Goal: Communication & Community: Share content

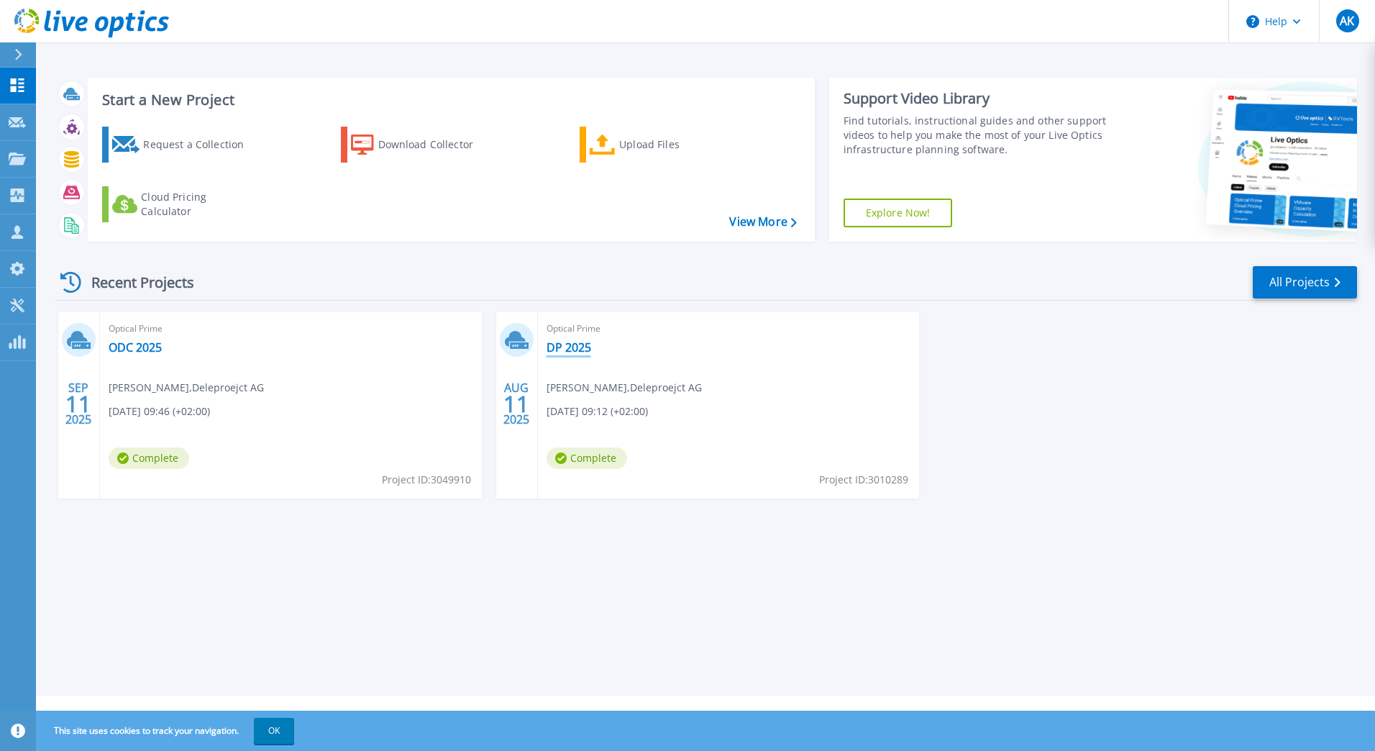
click at [576, 351] on link "DP 2025" at bounding box center [569, 347] width 45 height 14
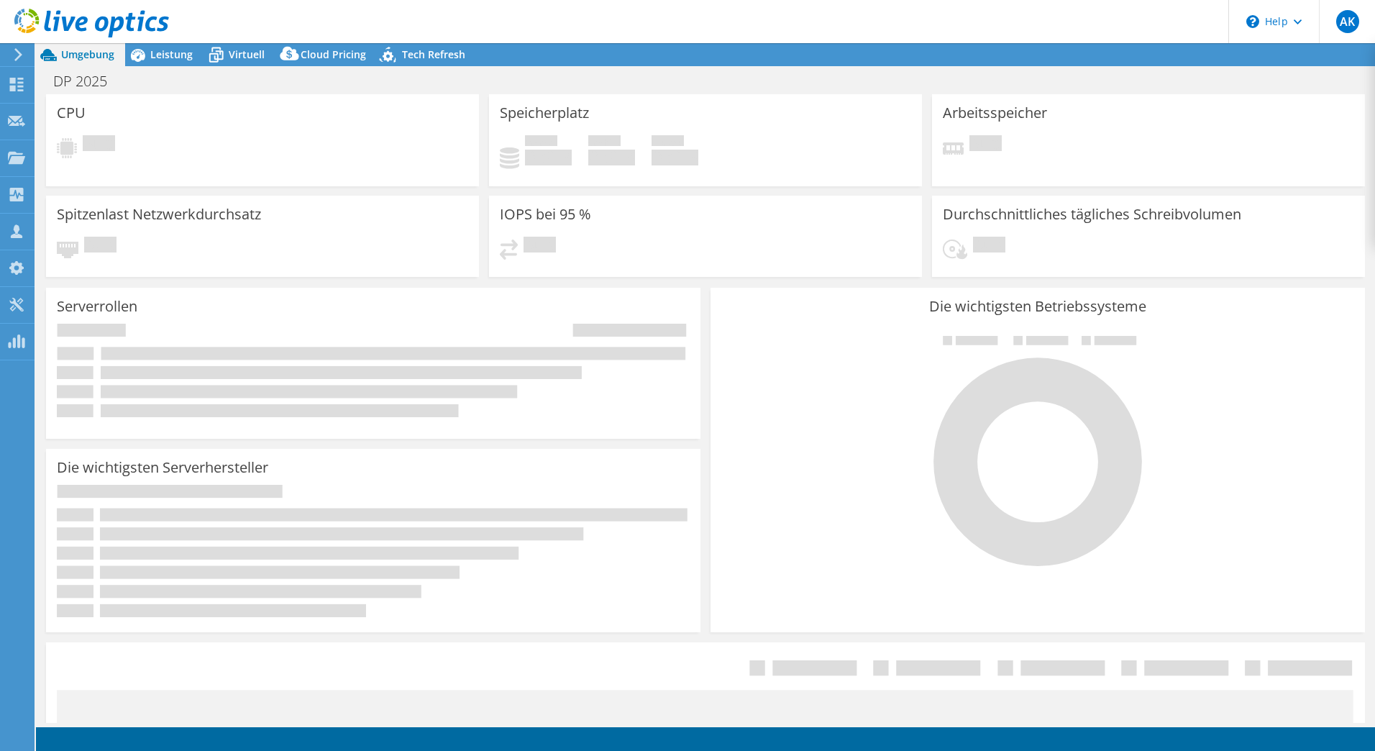
select select "USD"
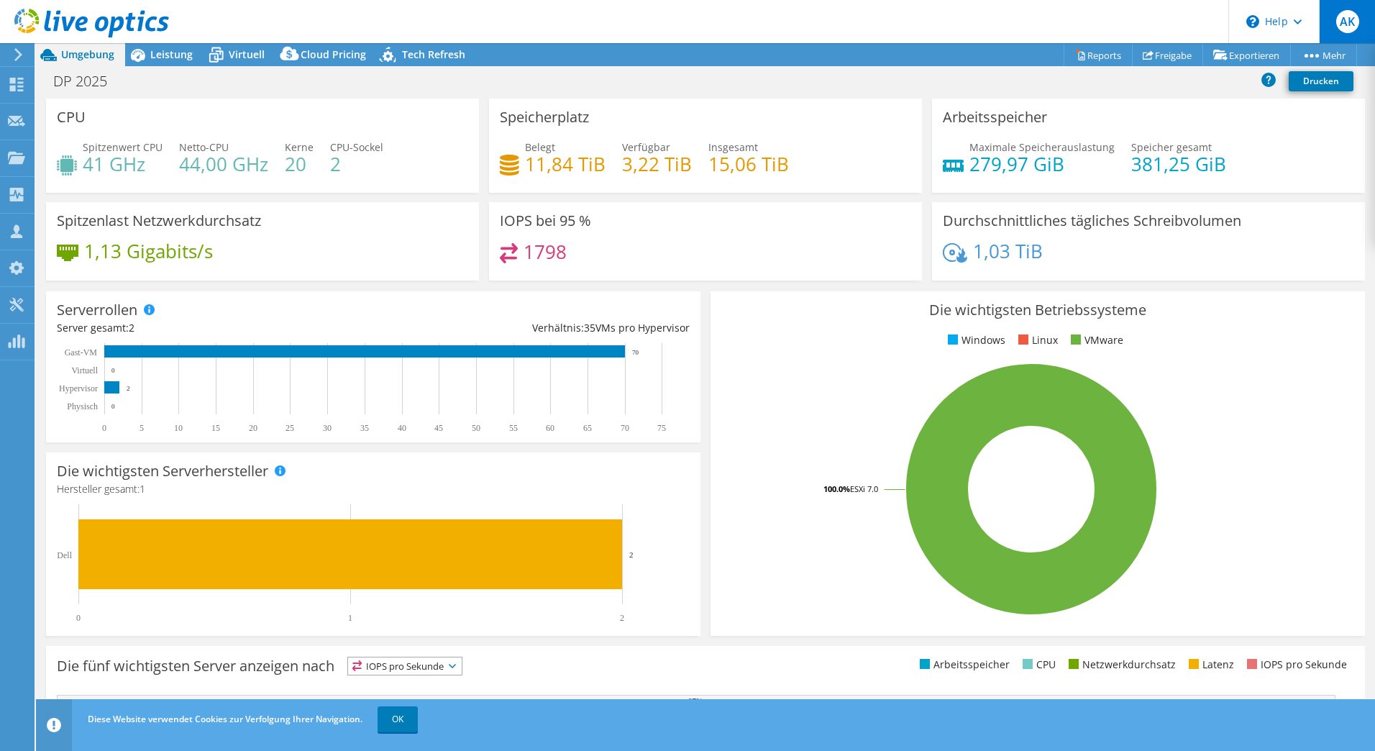
click at [1340, 27] on span "AK" at bounding box center [1348, 21] width 23 height 23
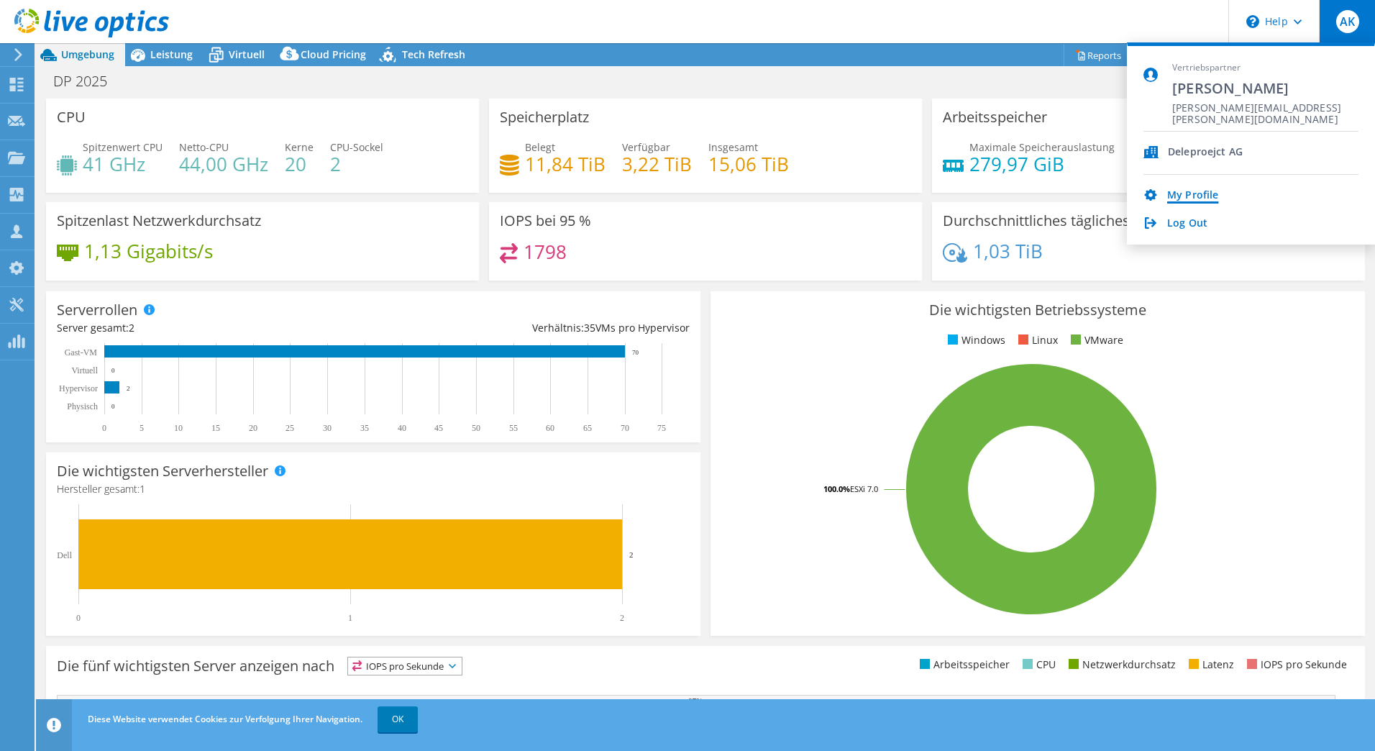
click at [1203, 199] on link "My Profile" at bounding box center [1192, 196] width 51 height 14
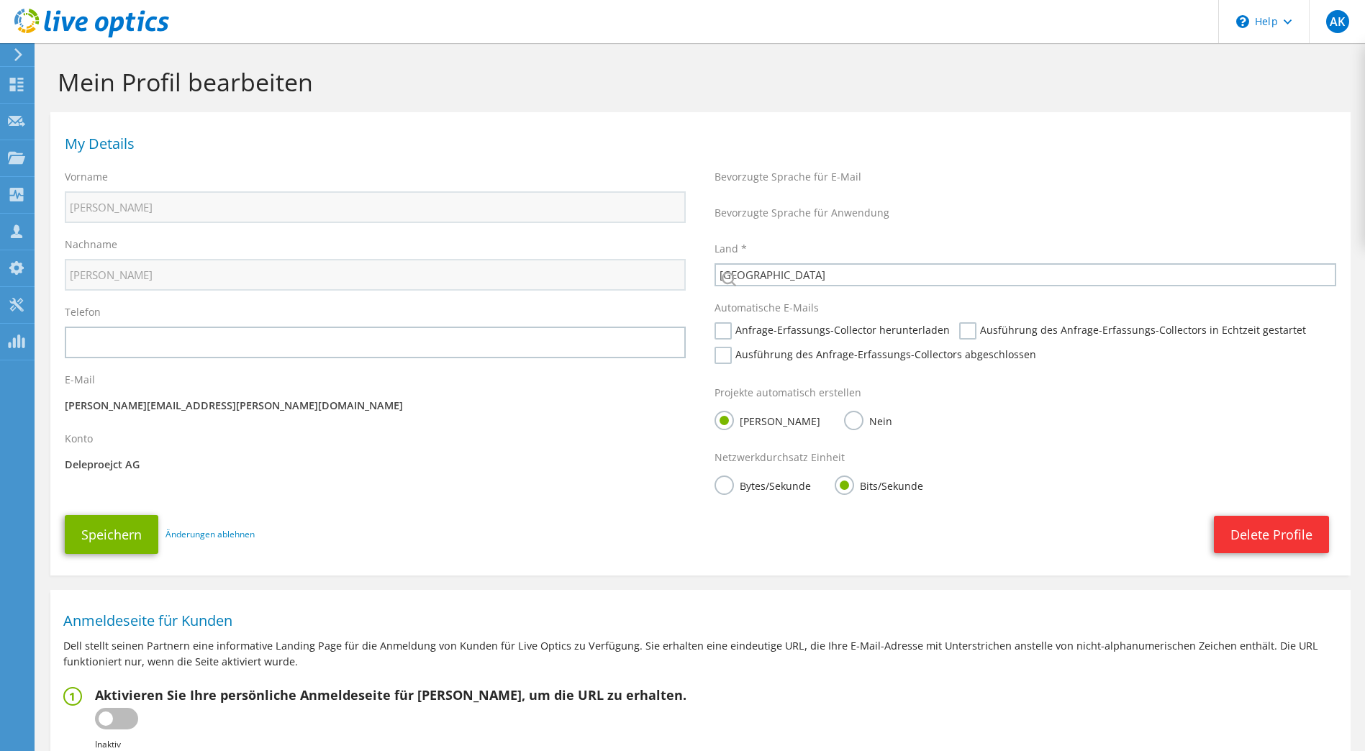
select select "42"
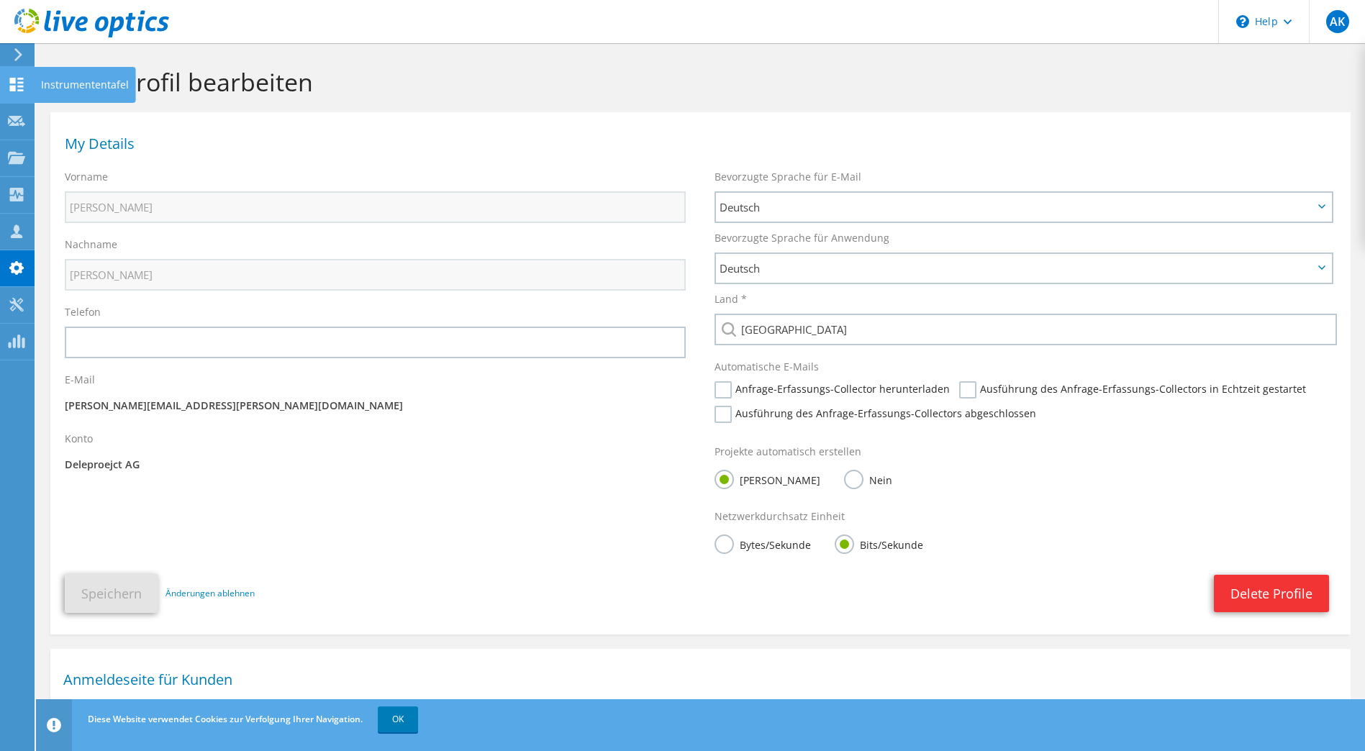
click at [17, 86] on icon at bounding box center [16, 85] width 17 height 14
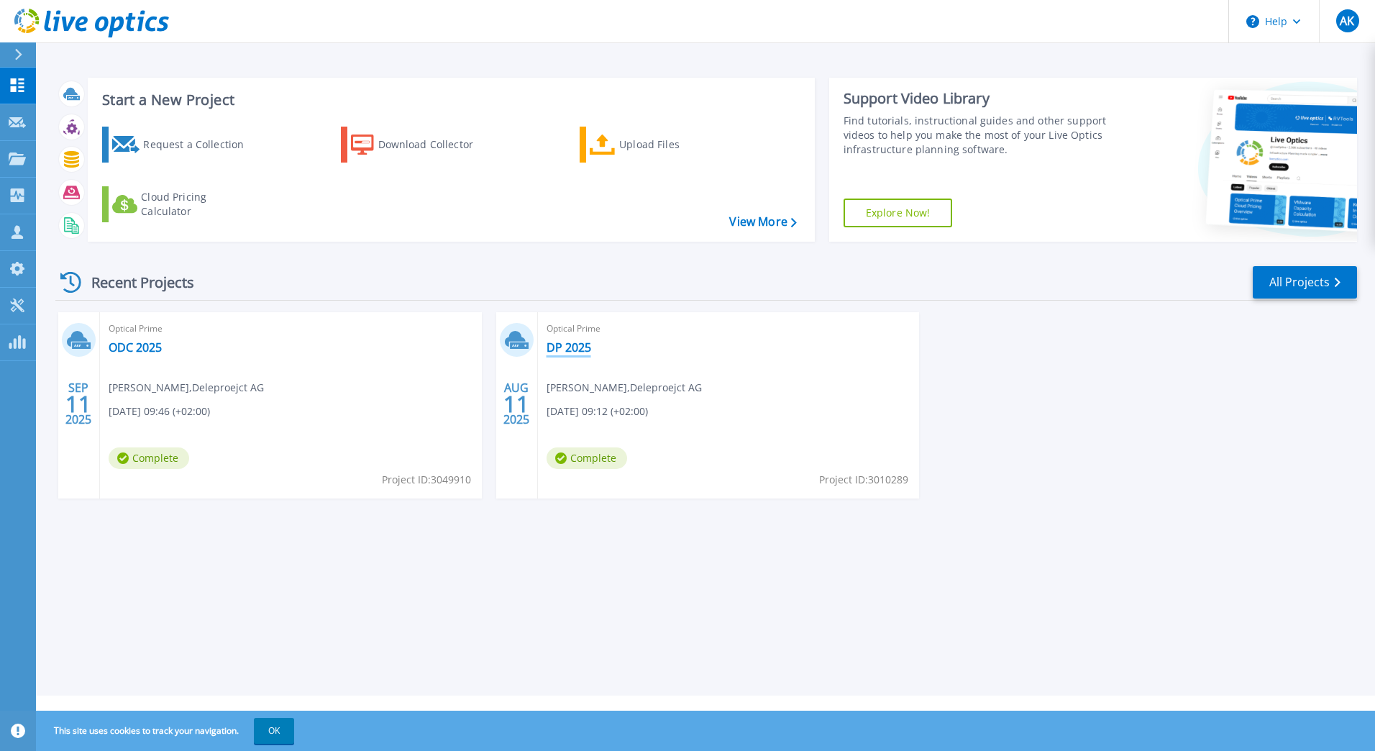
click at [565, 344] on link "DP 2025" at bounding box center [569, 347] width 45 height 14
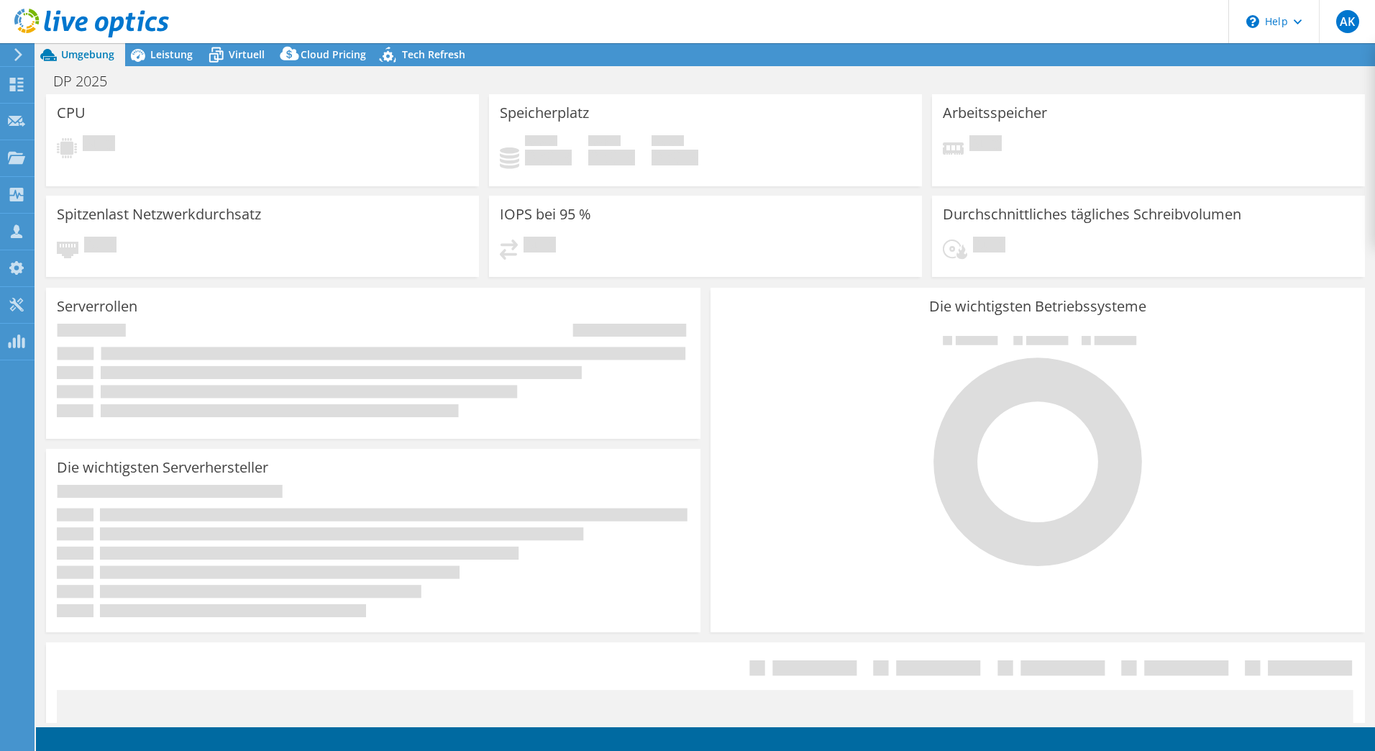
select select "USD"
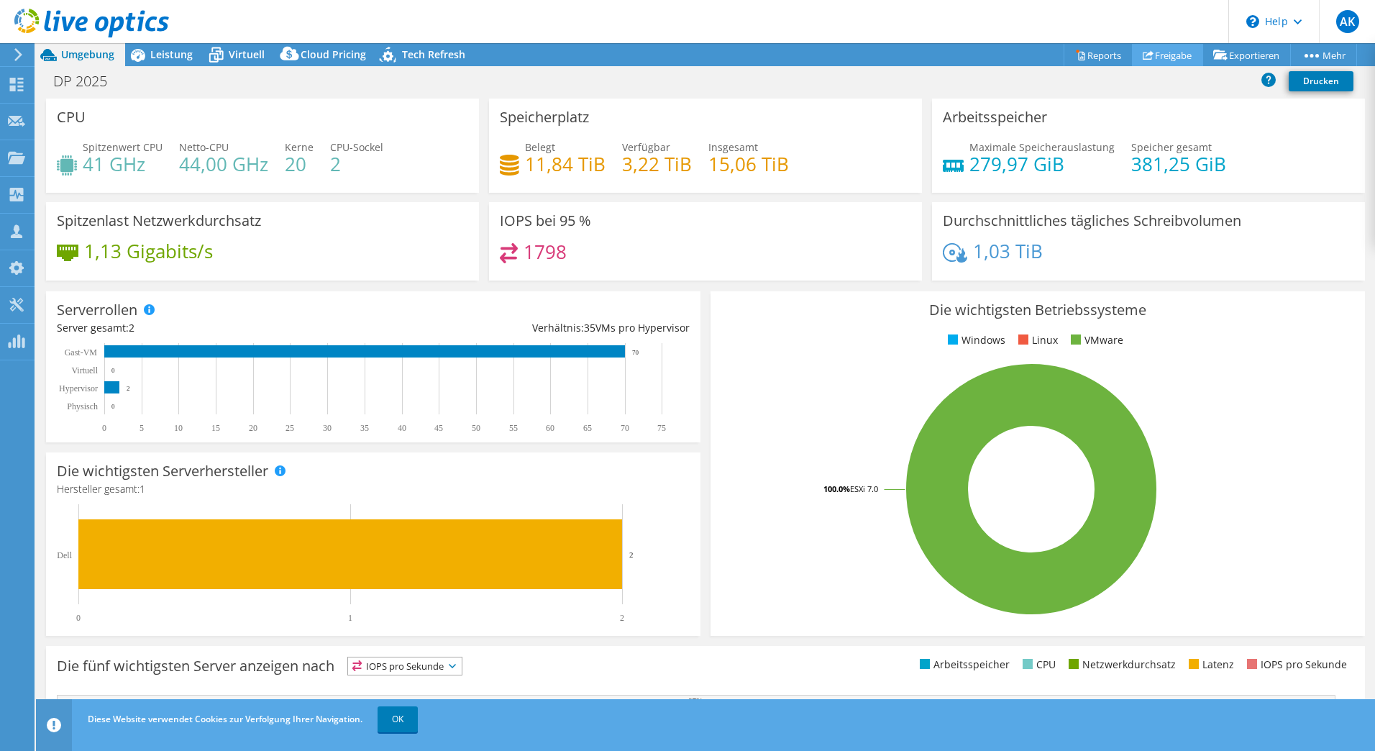
click at [1164, 52] on link "Freigabe" at bounding box center [1167, 55] width 71 height 22
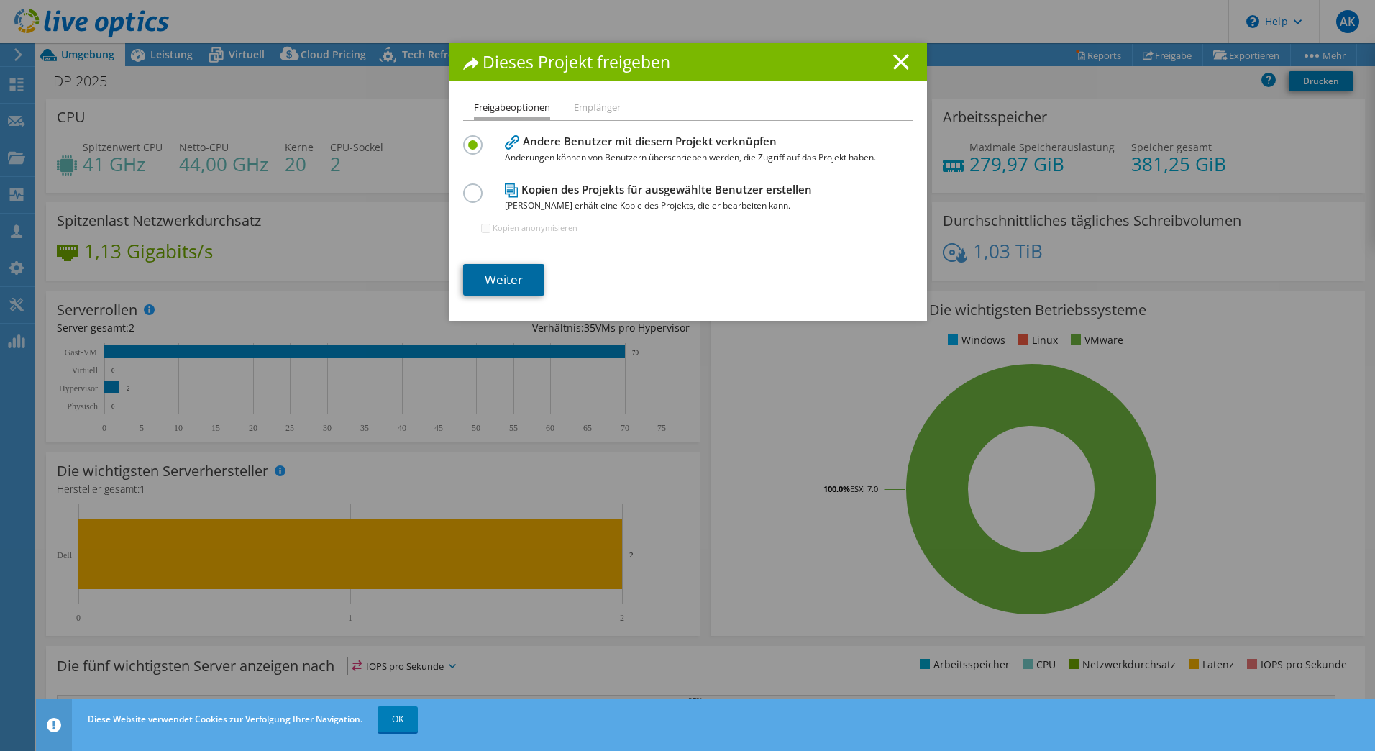
click at [475, 286] on link "Weiter" at bounding box center [503, 280] width 81 height 32
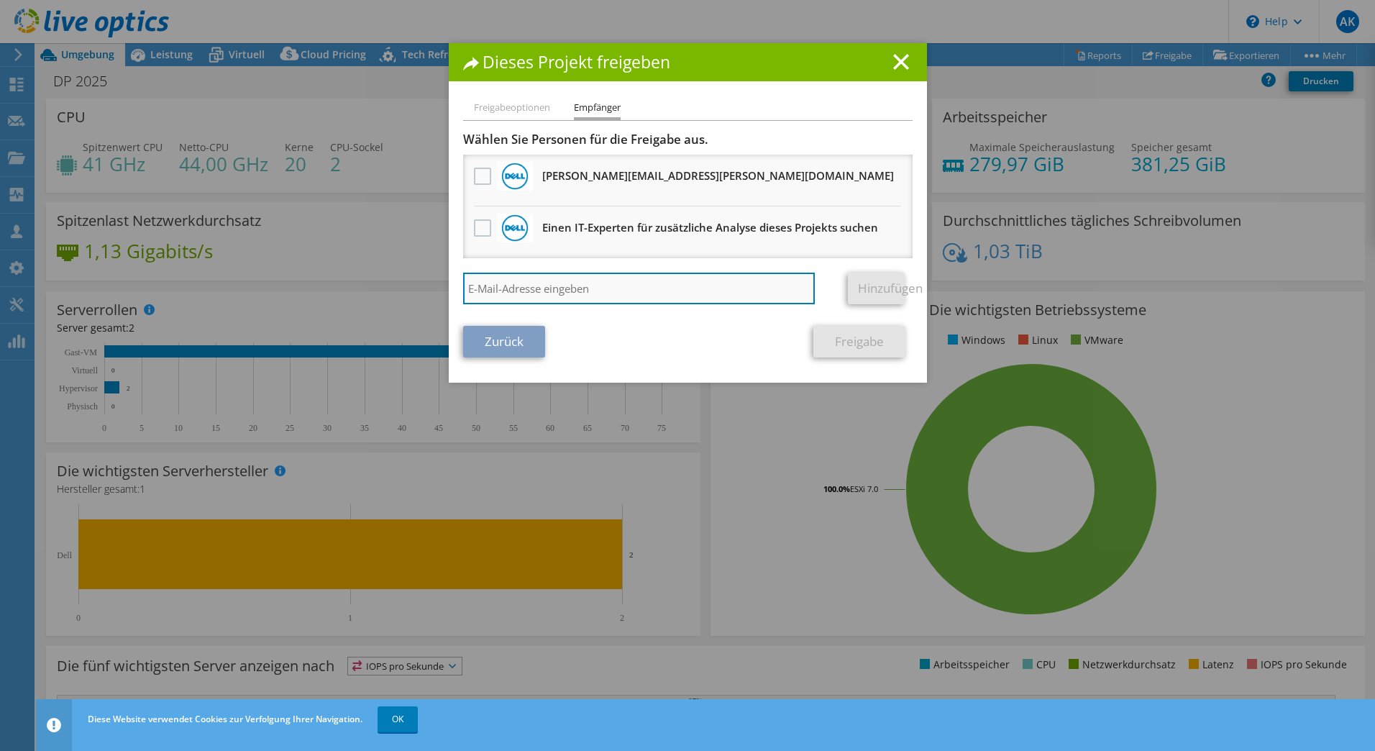
click at [569, 282] on input "search" at bounding box center [639, 289] width 352 height 32
type input "julian.friederich@deleproject.ch"
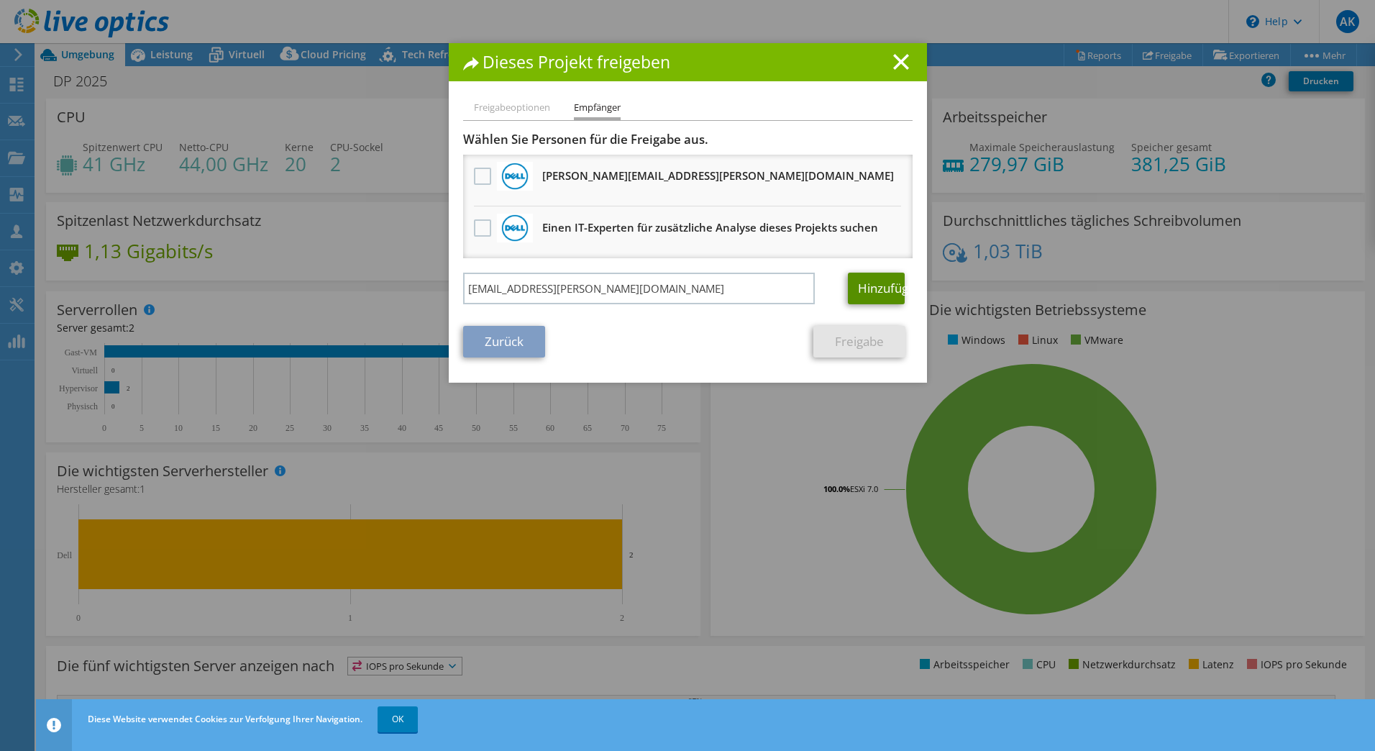
click at [884, 299] on link "Hinzufügen" at bounding box center [876, 289] width 57 height 32
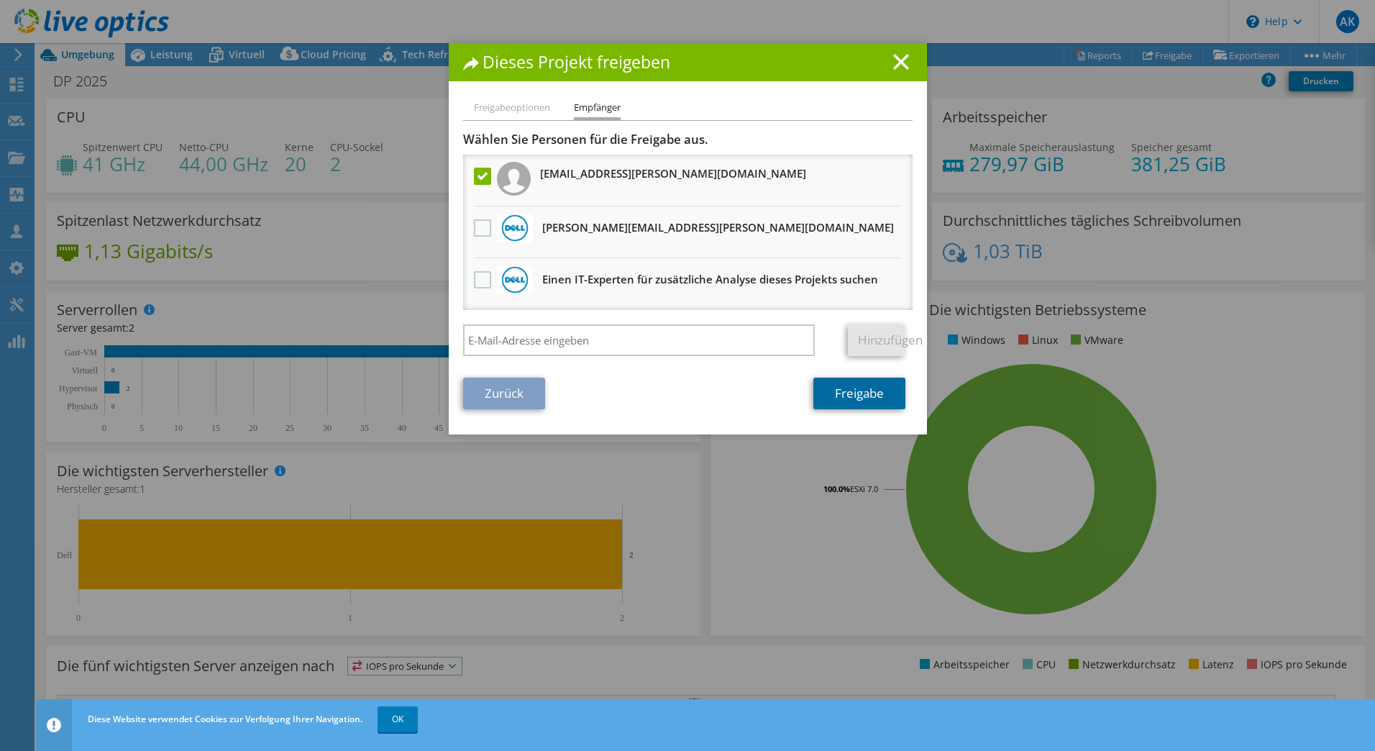
click at [843, 394] on link "Freigabe" at bounding box center [860, 394] width 92 height 32
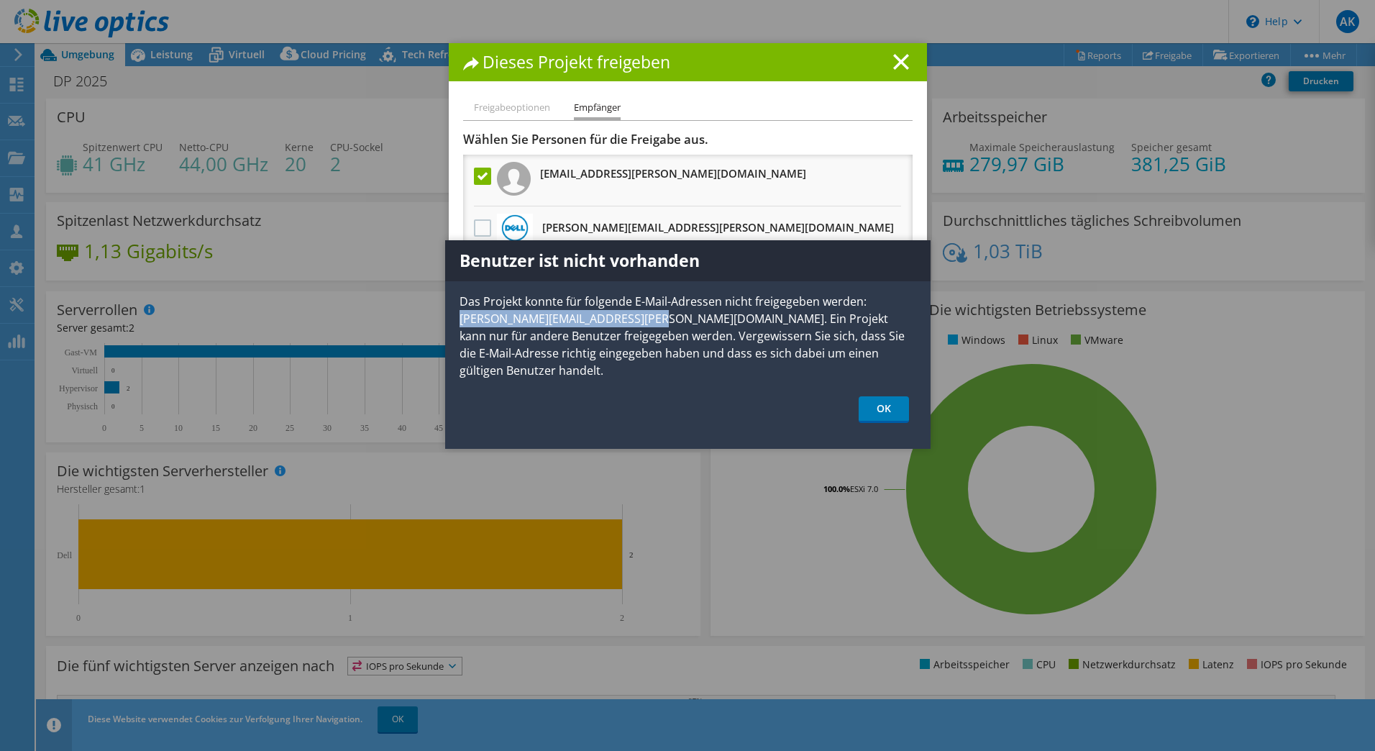
drag, startPoint x: 628, startPoint y: 319, endPoint x: 452, endPoint y: 314, distance: 176.3
click at [452, 314] on p "Das Projekt konnte für folgende E-Mail-Adressen nicht freigegeben werden: julia…" at bounding box center [688, 336] width 486 height 86
copy p "julian.friederich@deleproject.ch"
click at [873, 396] on link "OK" at bounding box center [884, 409] width 50 height 27
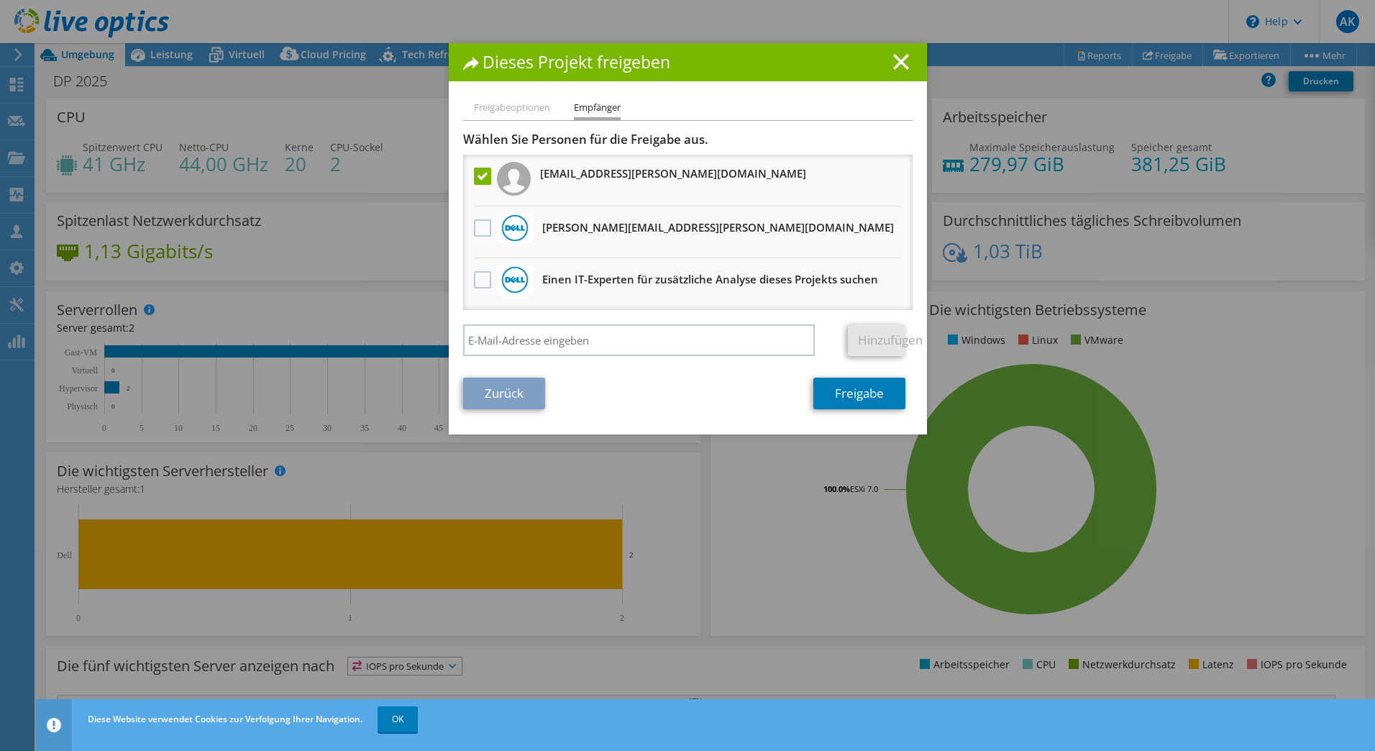
click at [504, 106] on li "Freigabeoptionen" at bounding box center [512, 108] width 76 height 18
click at [893, 60] on icon at bounding box center [901, 62] width 16 height 16
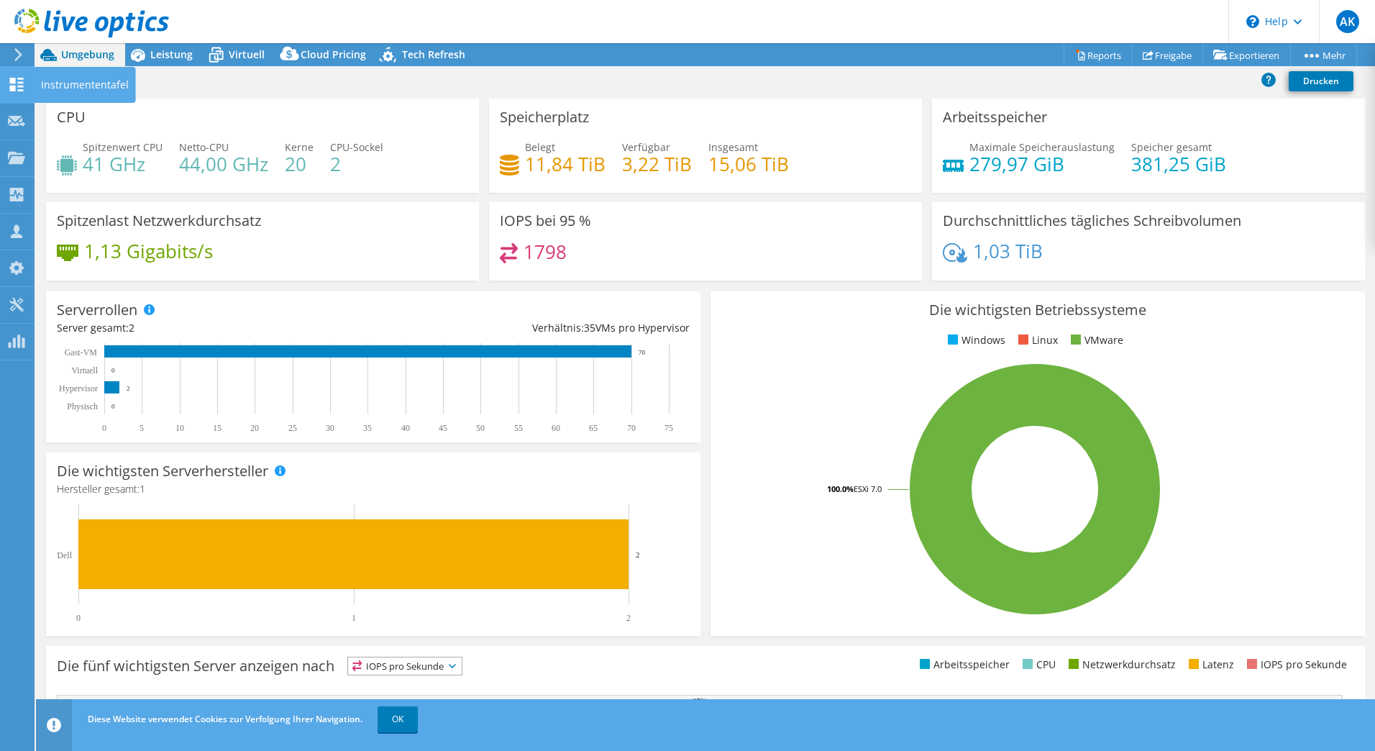
click at [18, 86] on use at bounding box center [17, 85] width 14 height 14
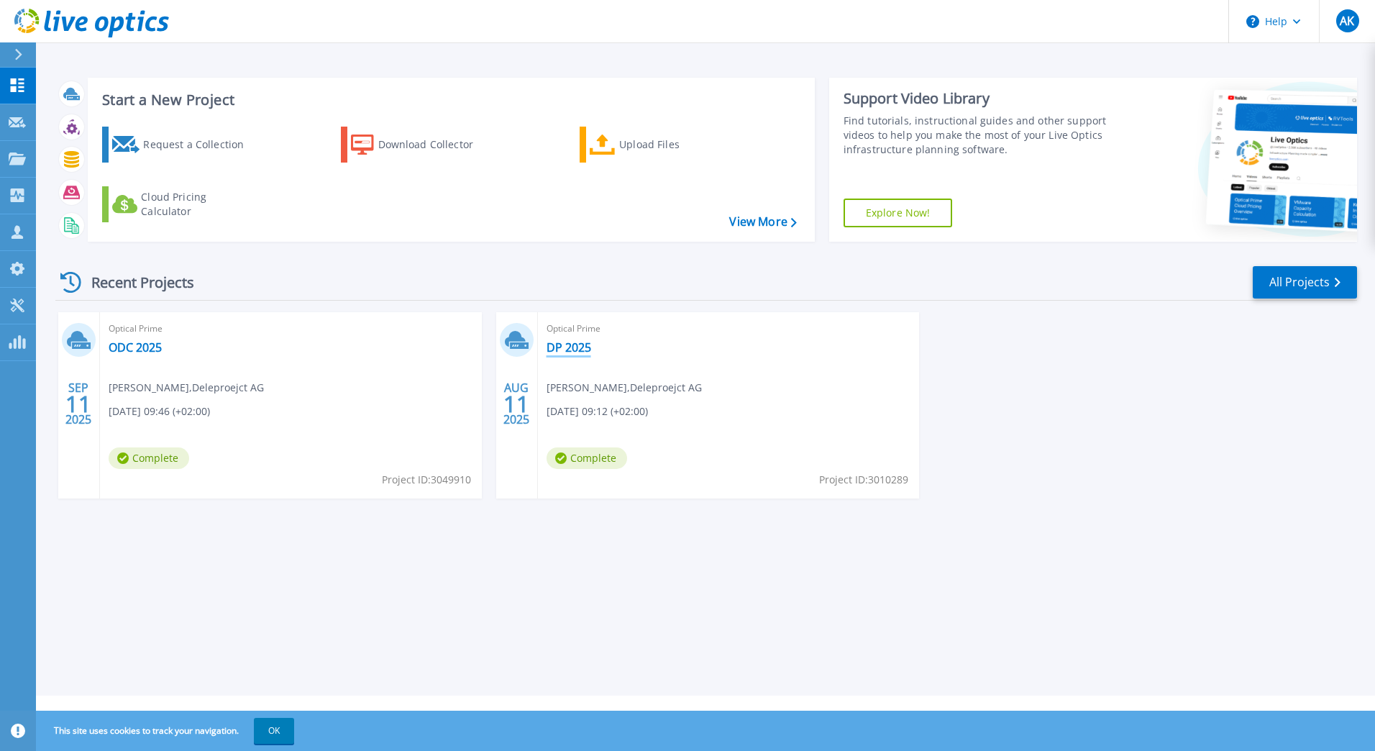
click at [573, 347] on link "DP 2025" at bounding box center [569, 347] width 45 height 14
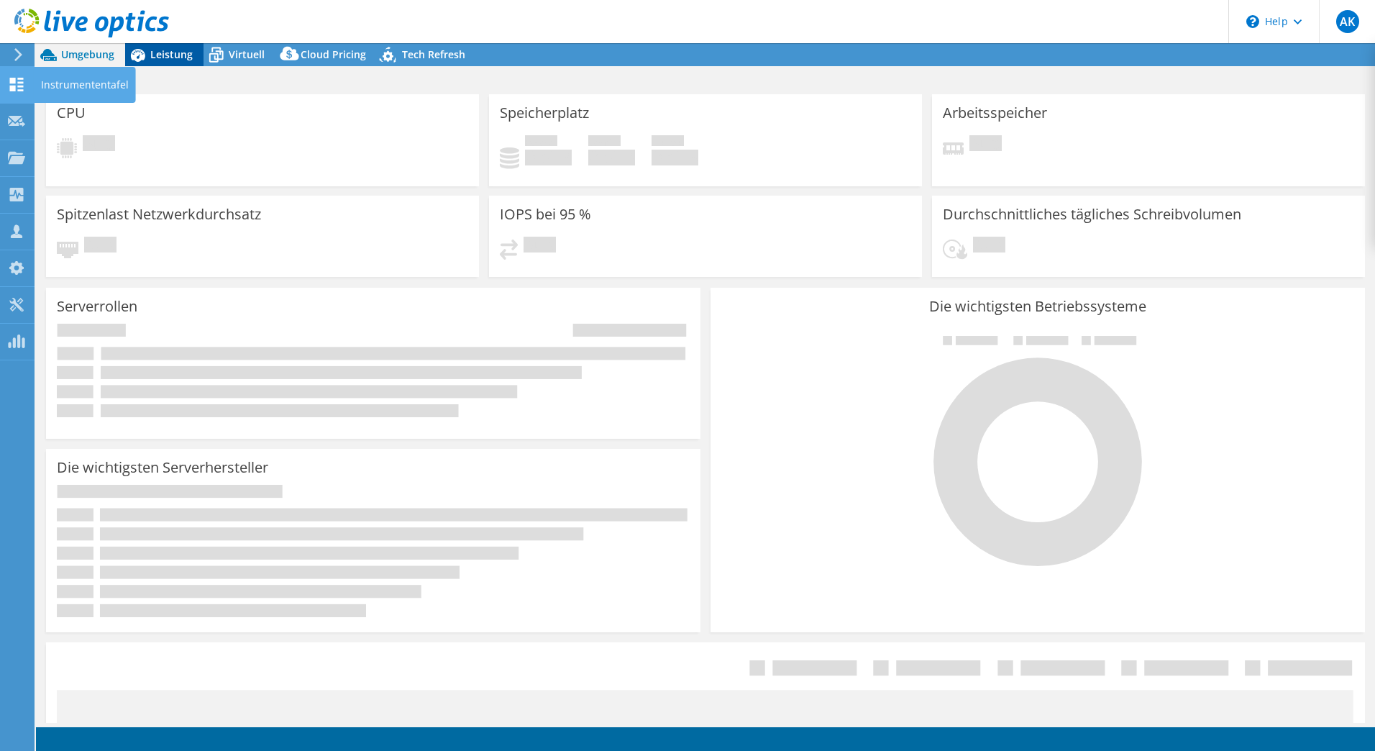
select select "USD"
click at [146, 51] on icon at bounding box center [137, 54] width 25 height 25
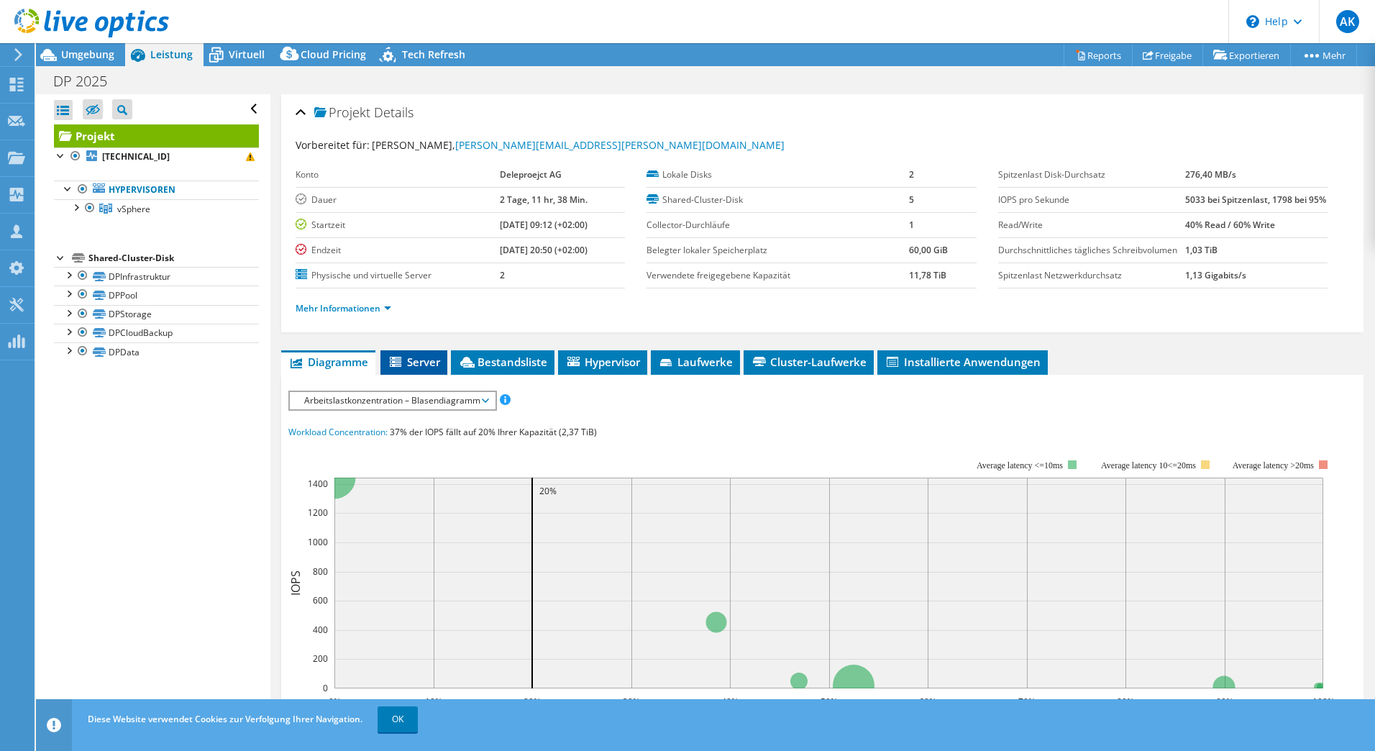
click at [410, 369] on span "Server" at bounding box center [414, 362] width 53 height 14
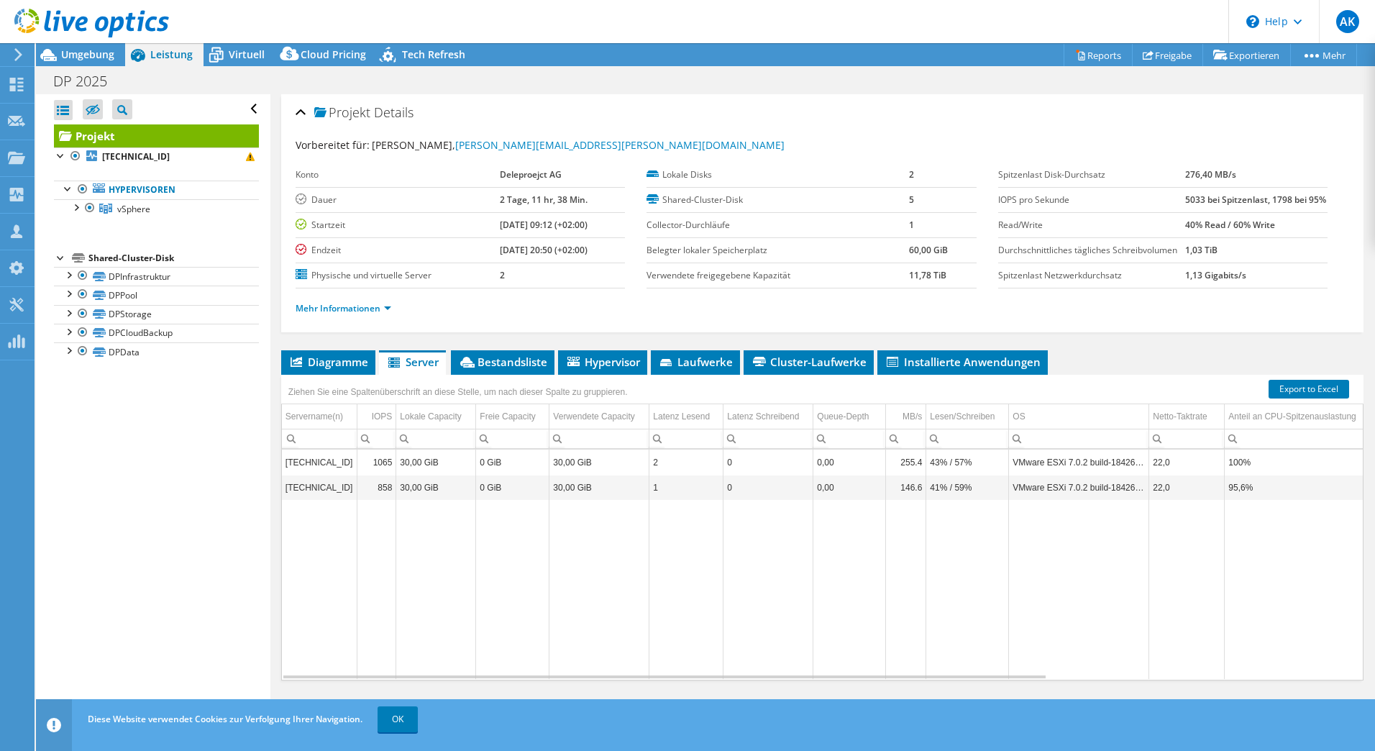
scroll to position [41, 0]
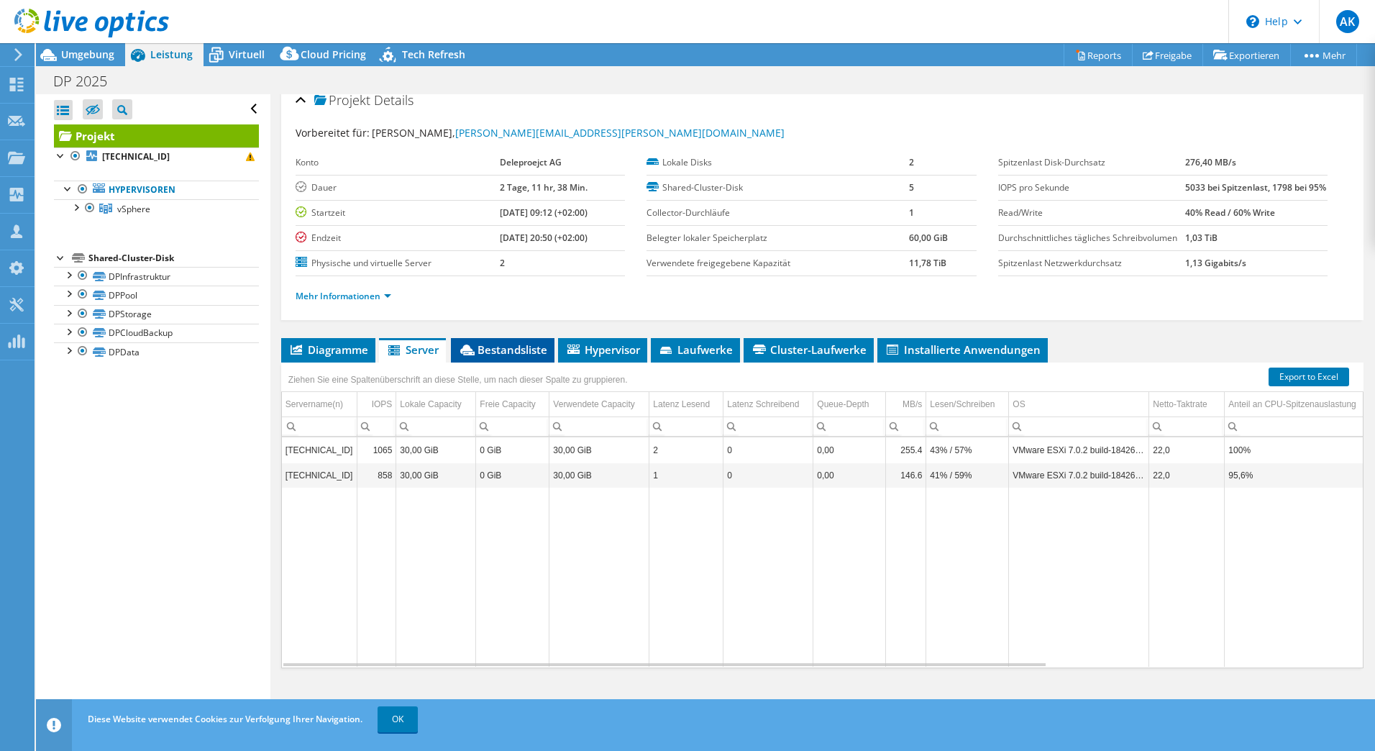
click at [490, 355] on span "Bestandsliste" at bounding box center [502, 349] width 89 height 14
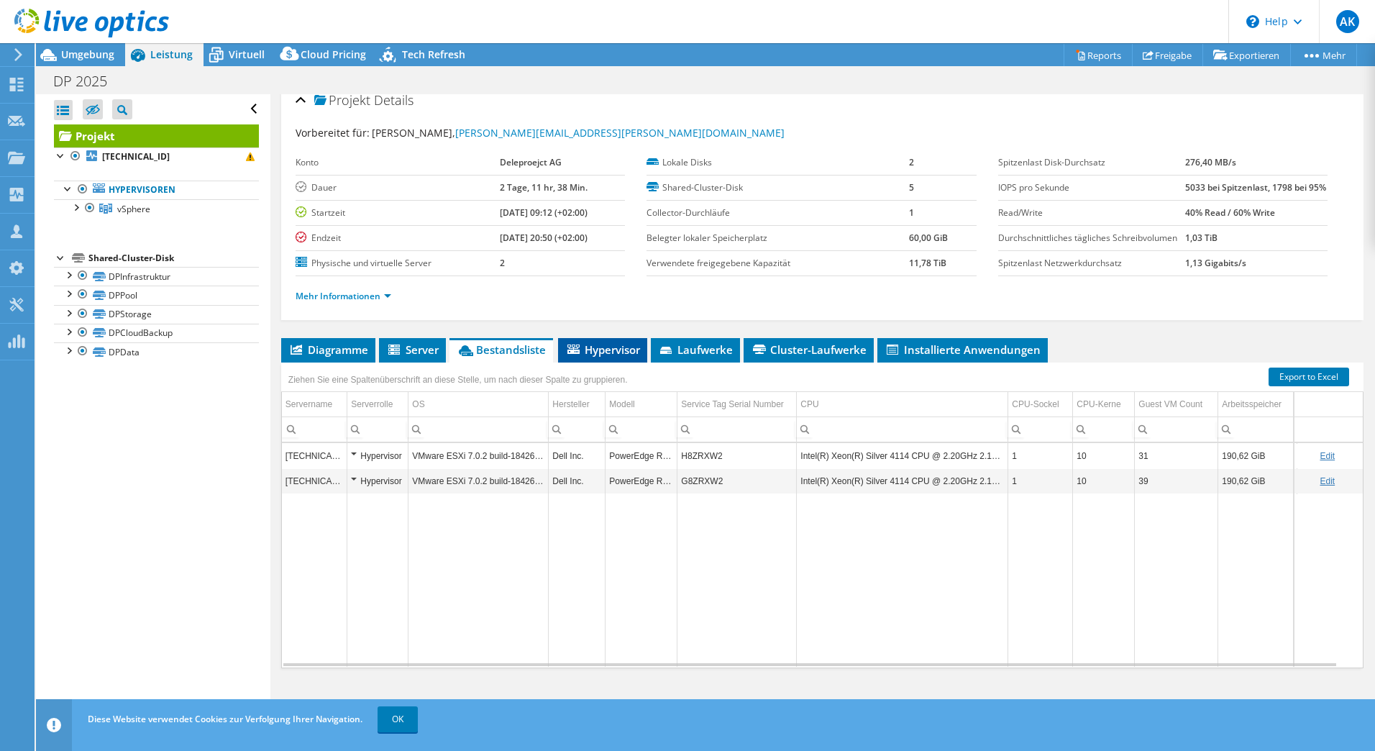
click at [618, 352] on span "Hypervisor" at bounding box center [602, 349] width 75 height 14
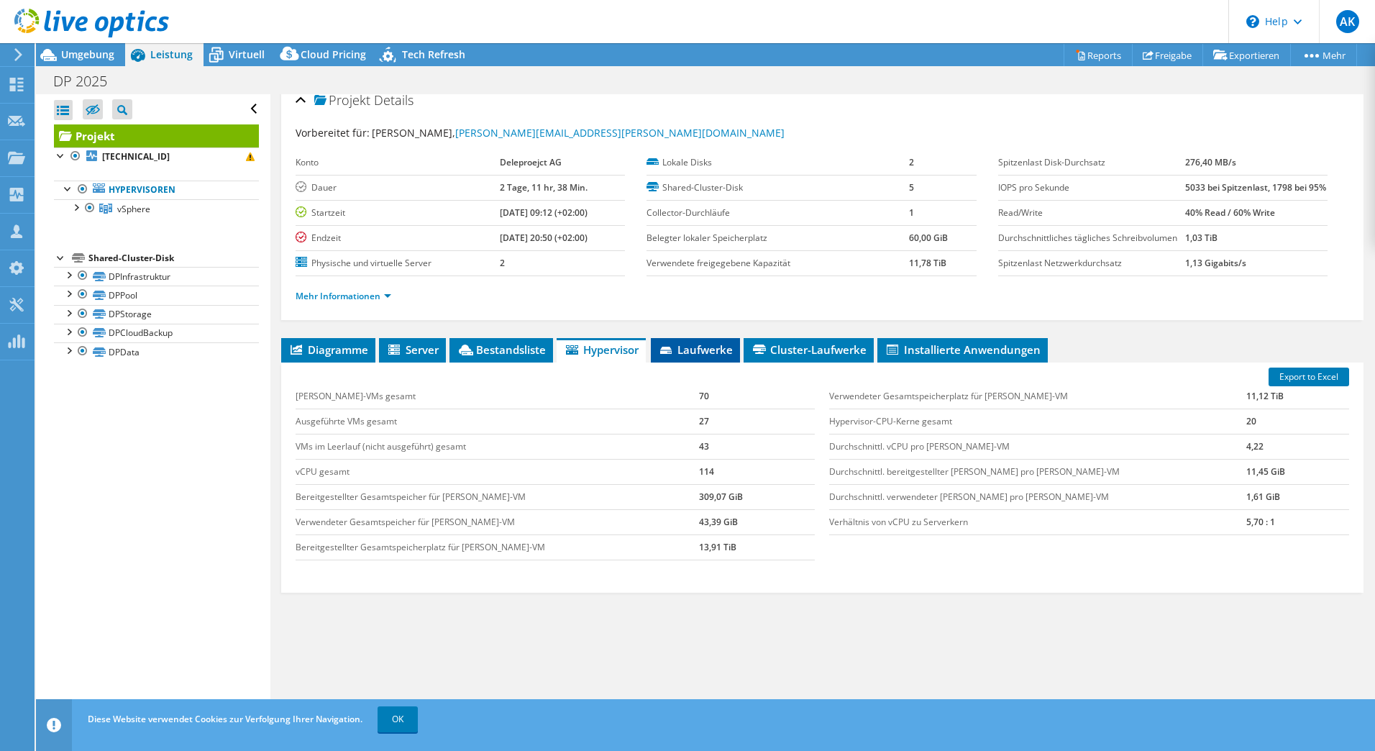
click at [683, 347] on span "Laufwerke" at bounding box center [695, 349] width 75 height 14
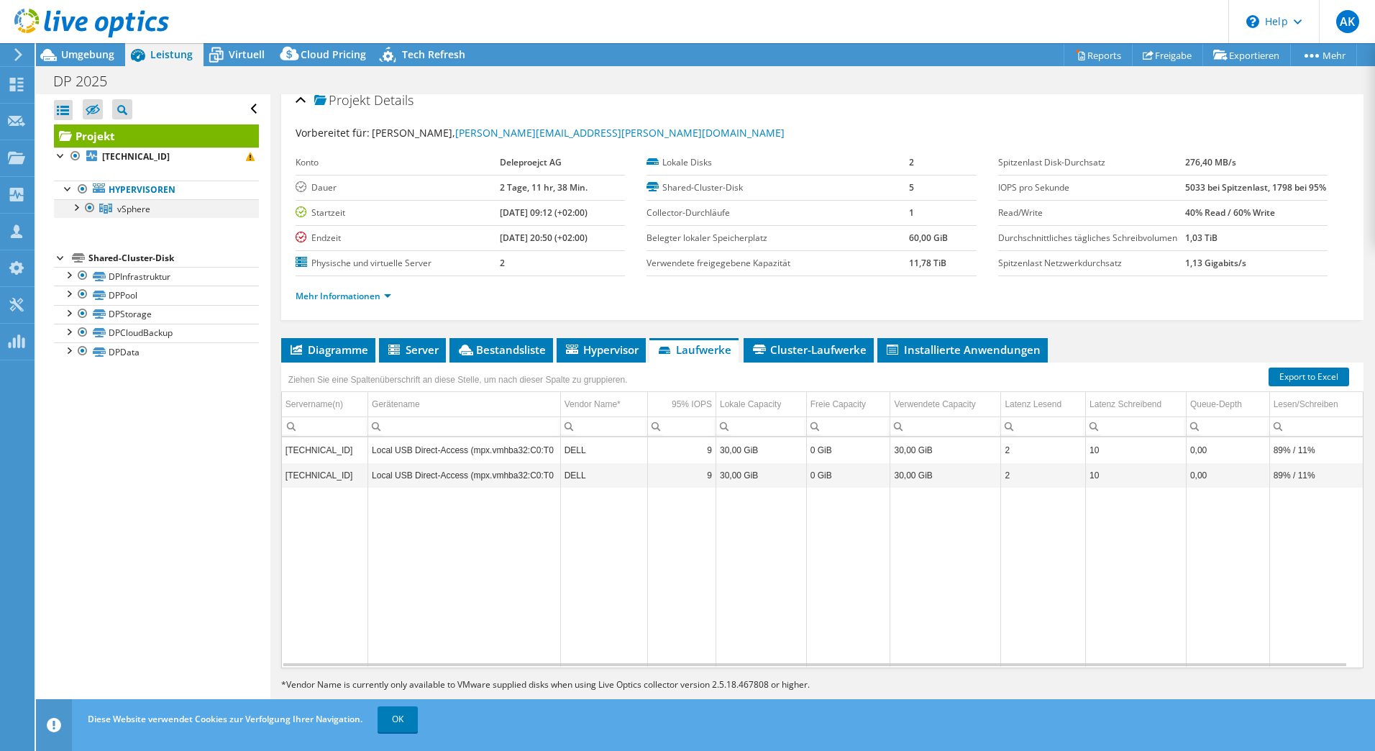
click at [76, 205] on div at bounding box center [75, 206] width 14 height 14
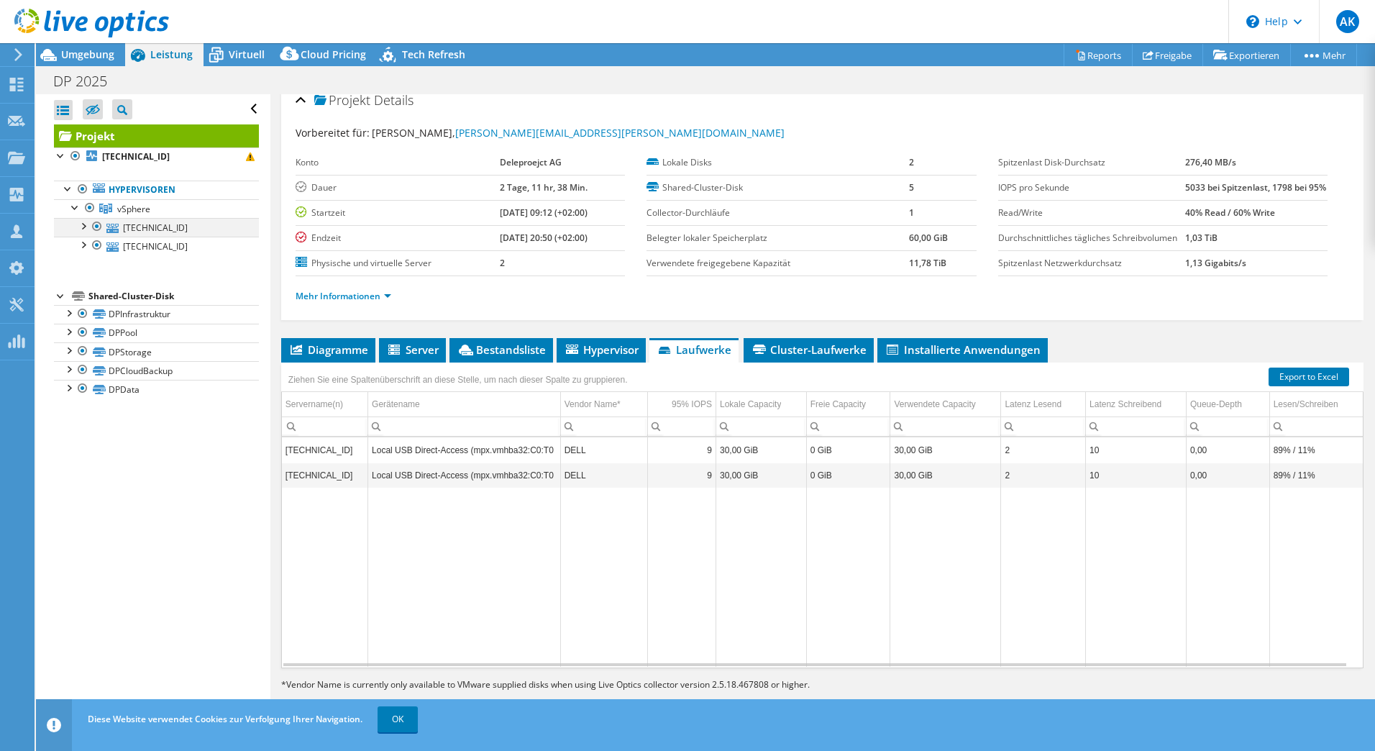
click at [84, 231] on div at bounding box center [83, 225] width 14 height 14
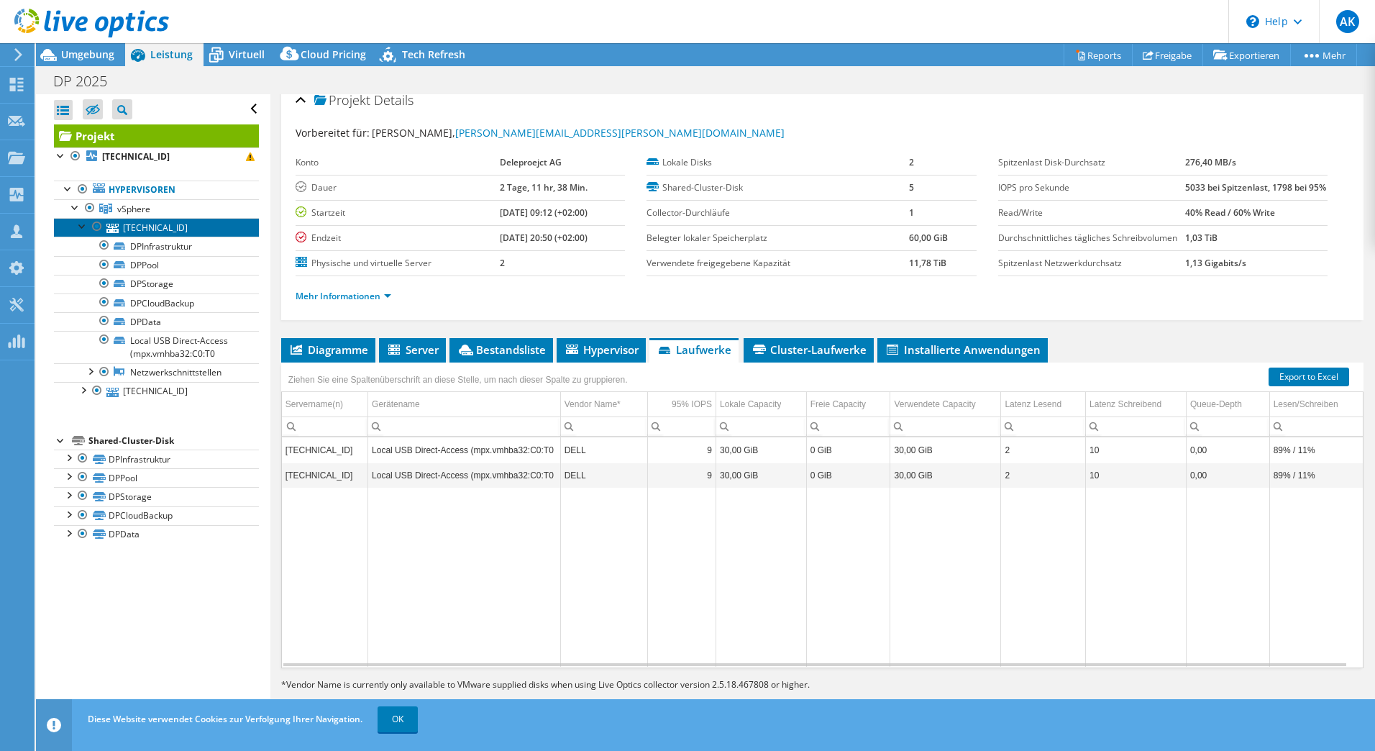
click at [159, 235] on link "10.0.50.52" at bounding box center [156, 227] width 205 height 19
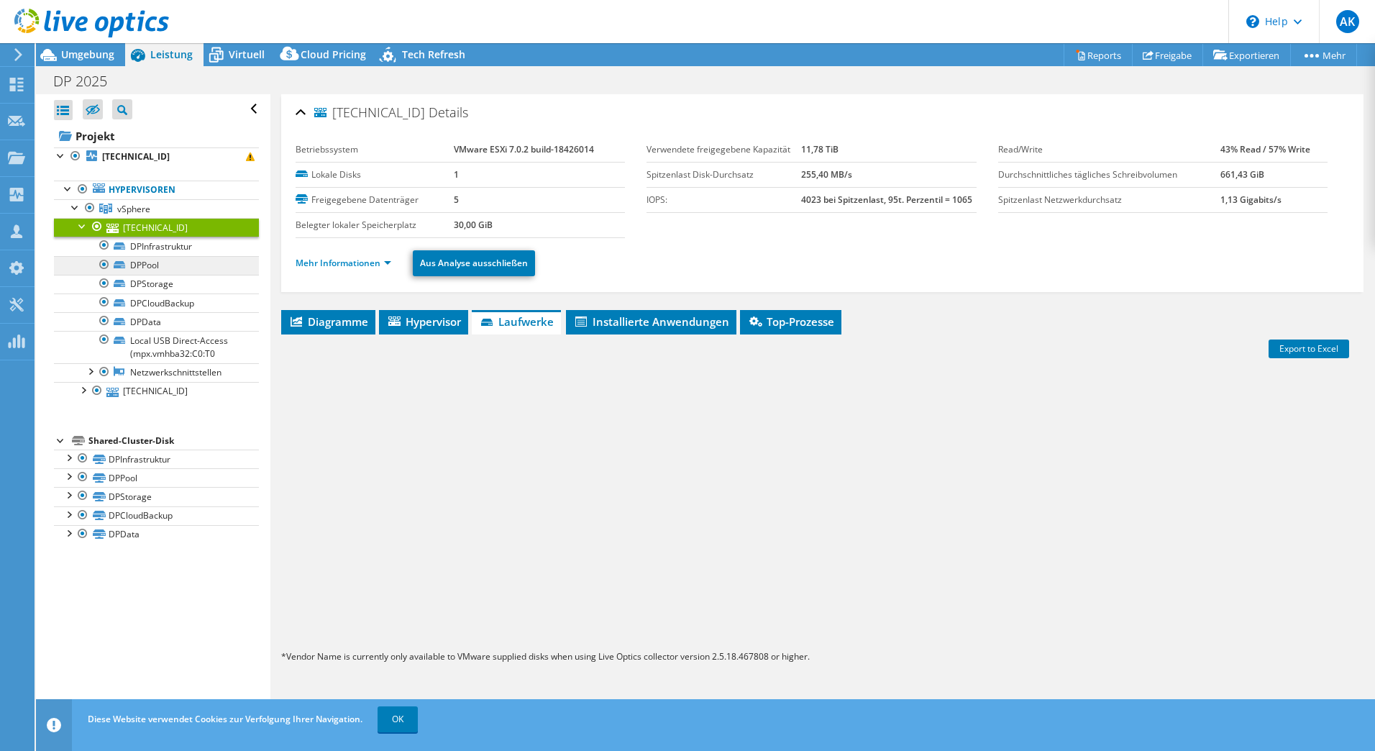
scroll to position [0, 0]
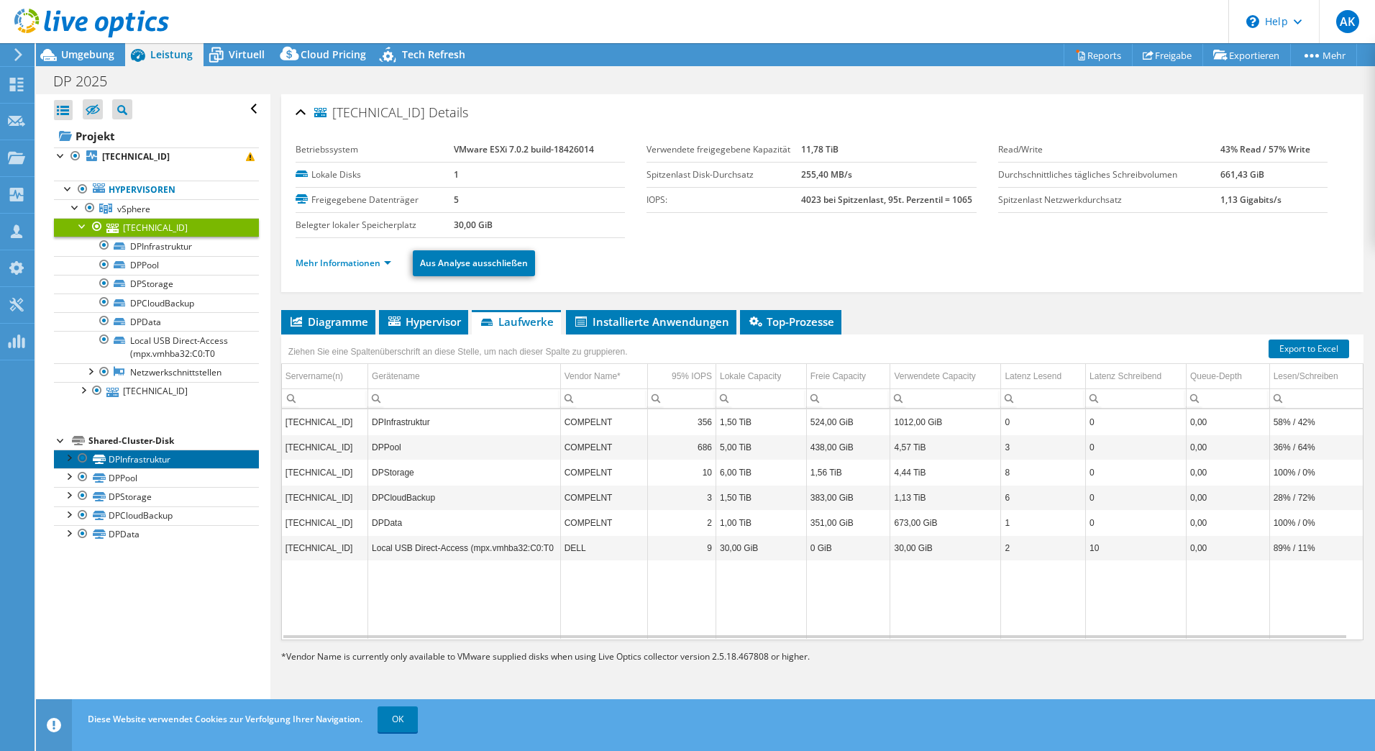
click at [116, 459] on link "DPInfrastruktur" at bounding box center [156, 459] width 205 height 19
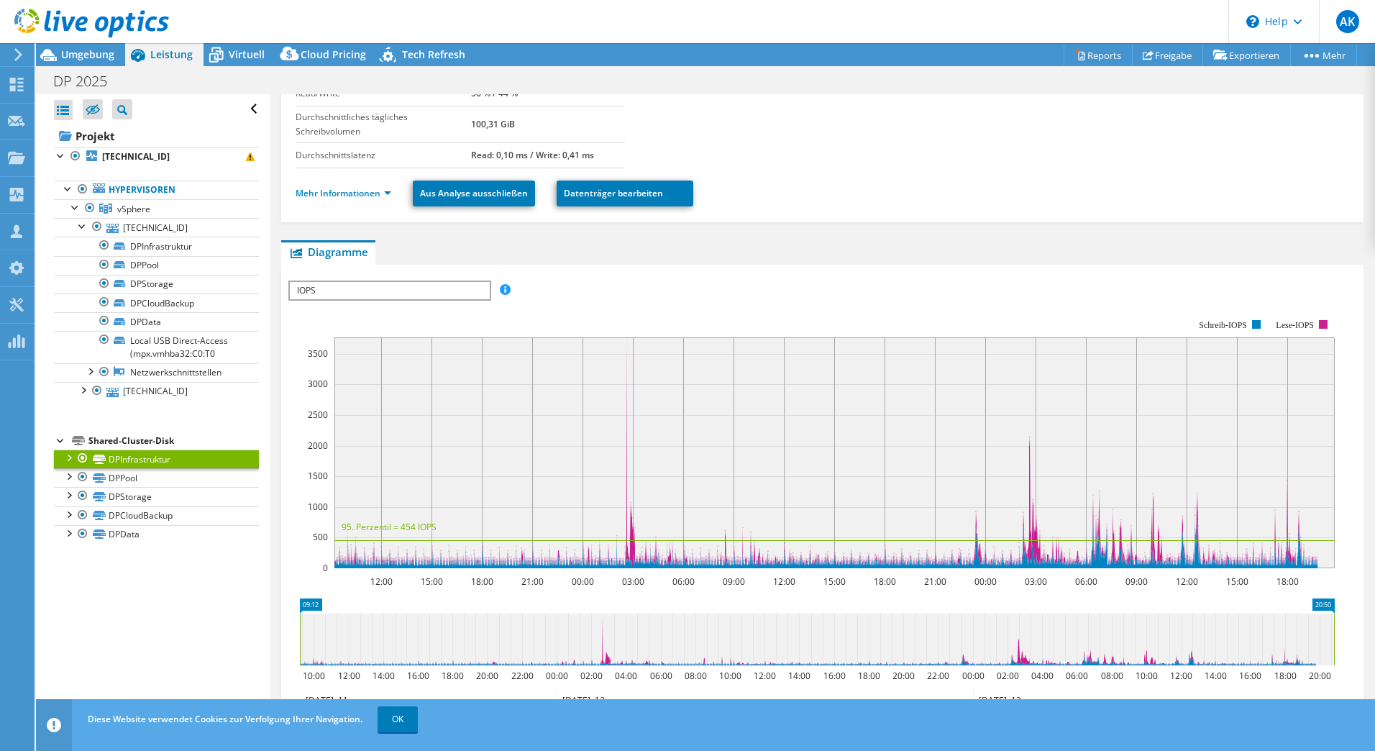
scroll to position [333, 0]
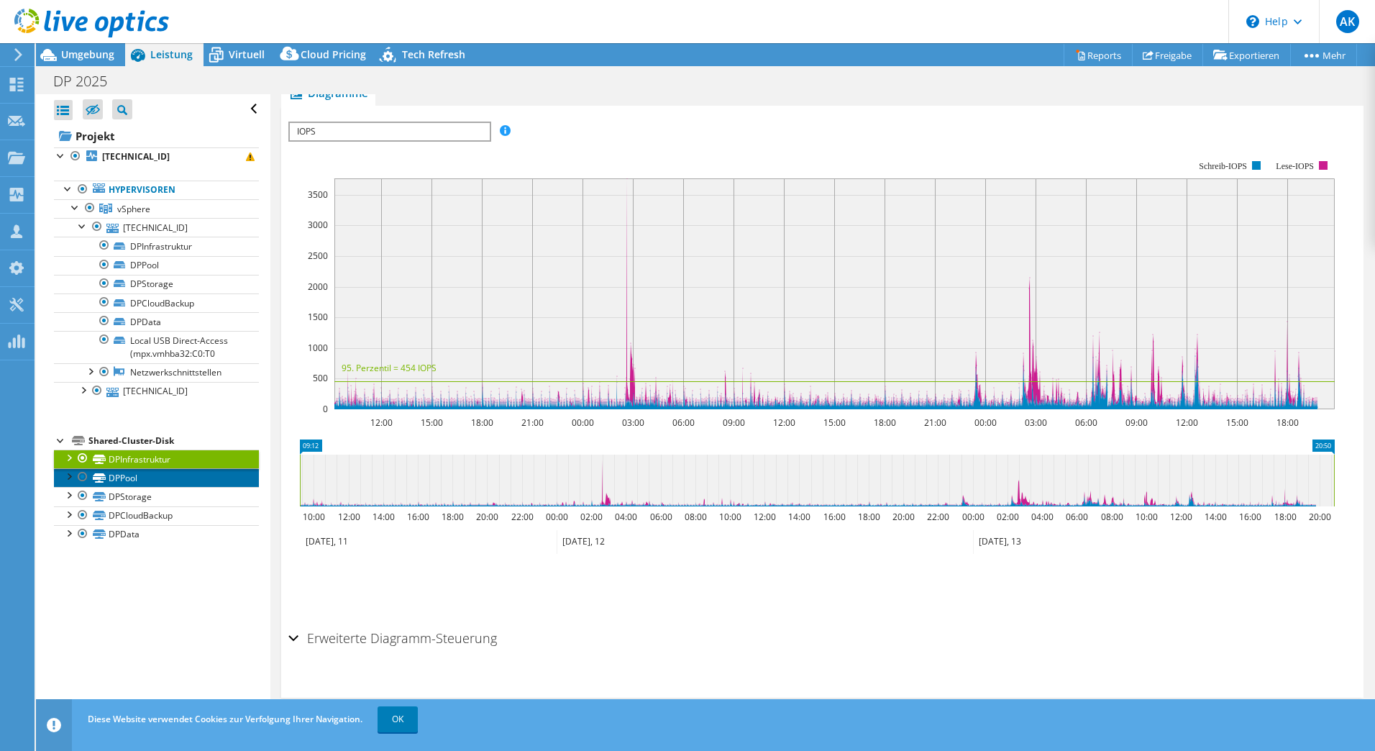
click at [129, 481] on link "DPPool" at bounding box center [156, 477] width 205 height 19
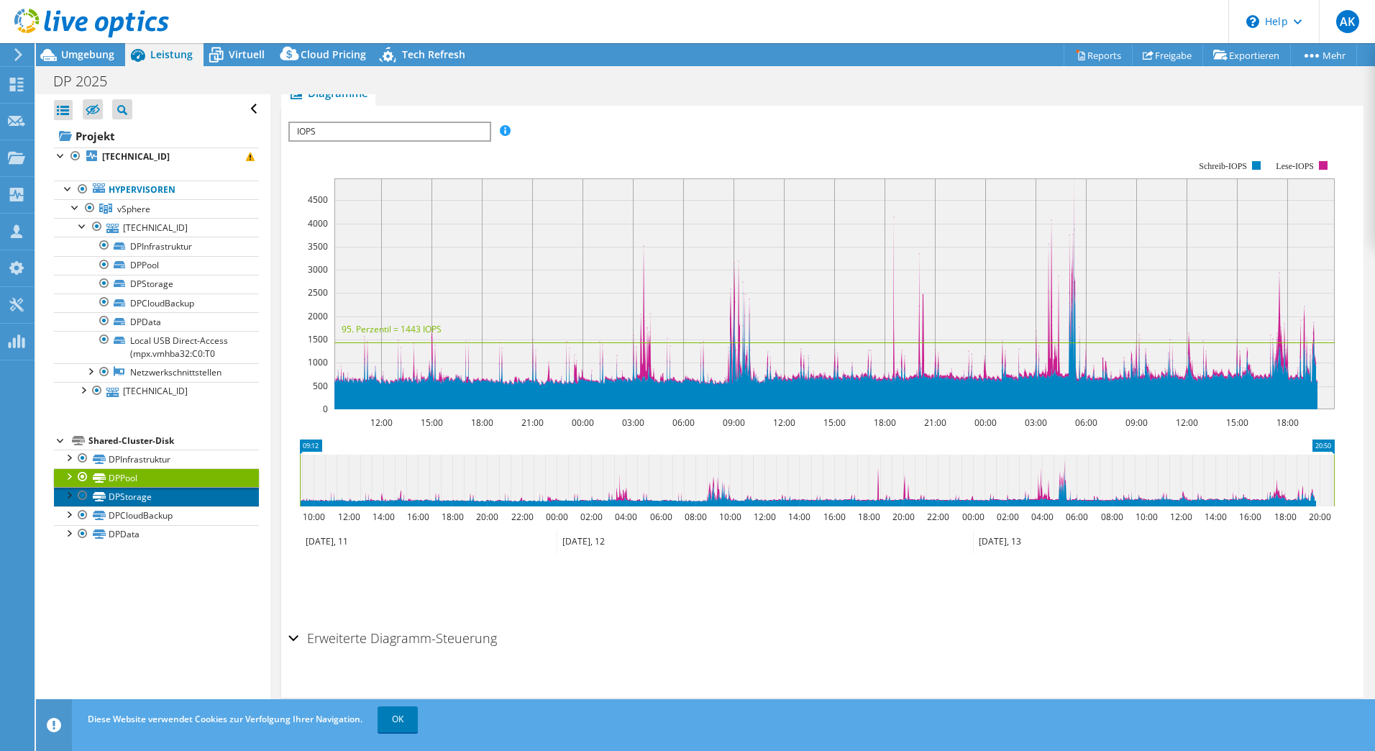
click at [129, 494] on link "DPStorage" at bounding box center [156, 496] width 205 height 19
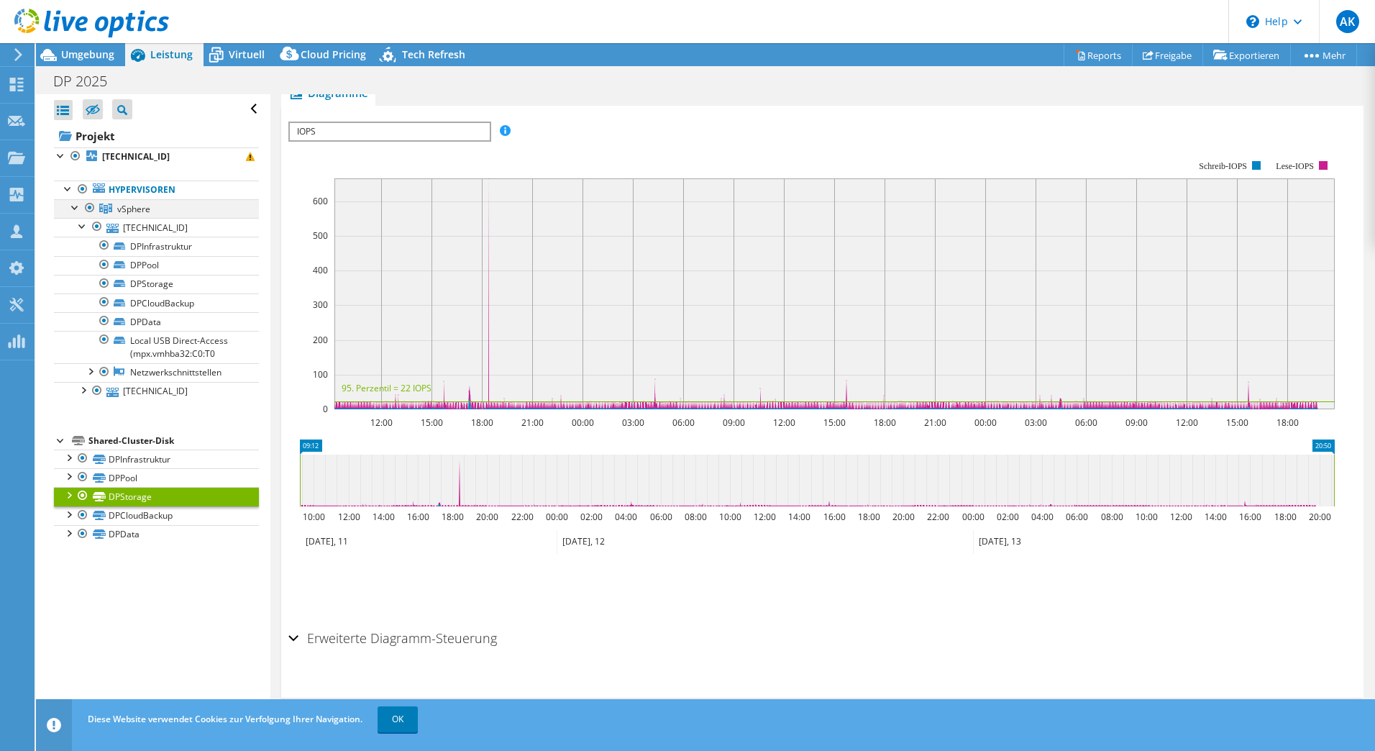
click at [78, 204] on div at bounding box center [75, 206] width 14 height 14
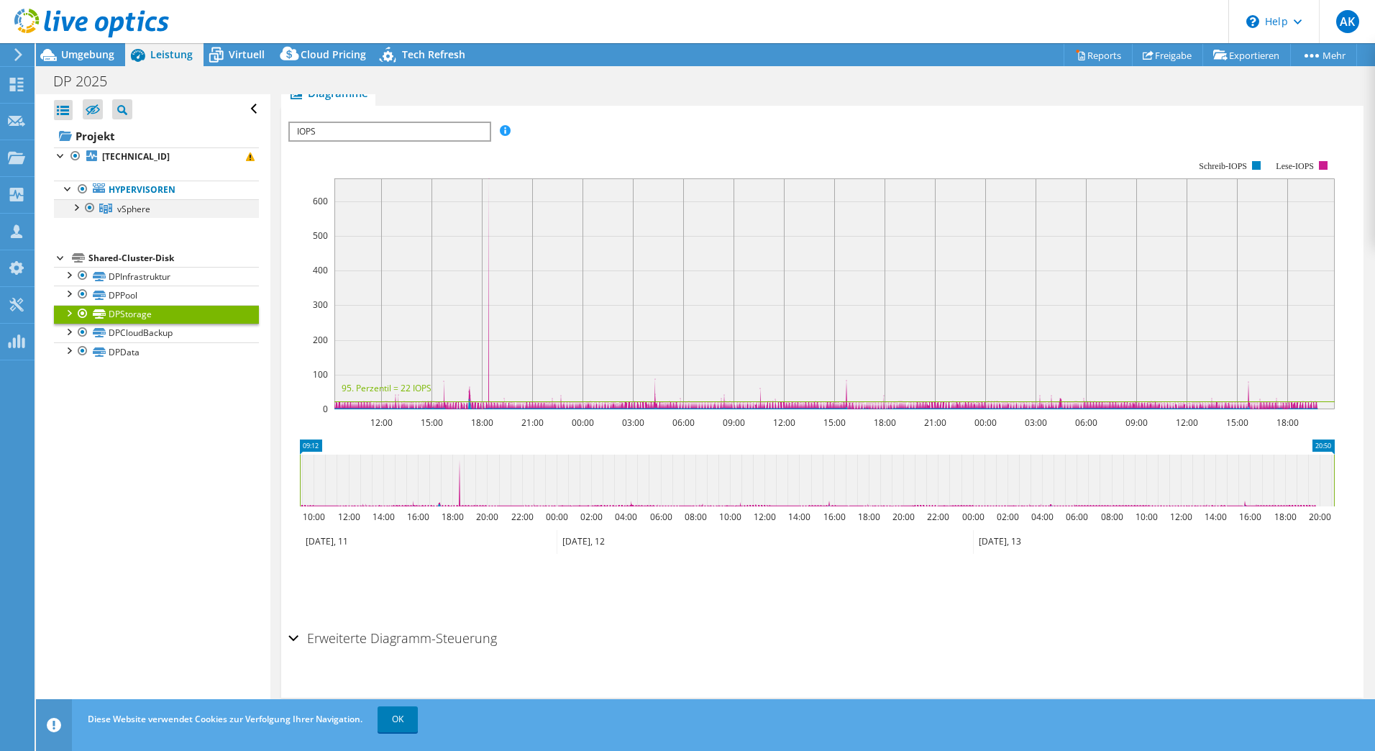
click at [78, 210] on div at bounding box center [75, 206] width 14 height 14
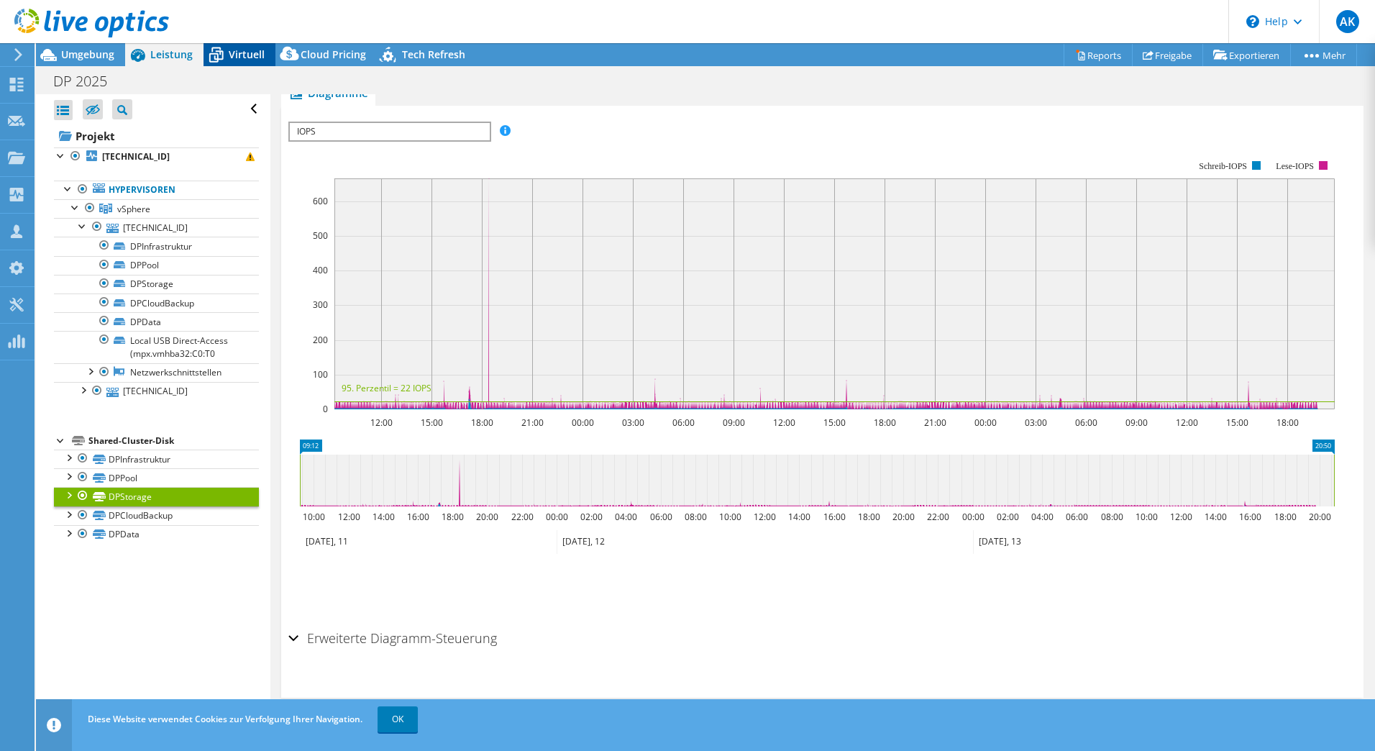
click at [243, 60] on span "Virtuell" at bounding box center [247, 54] width 36 height 14
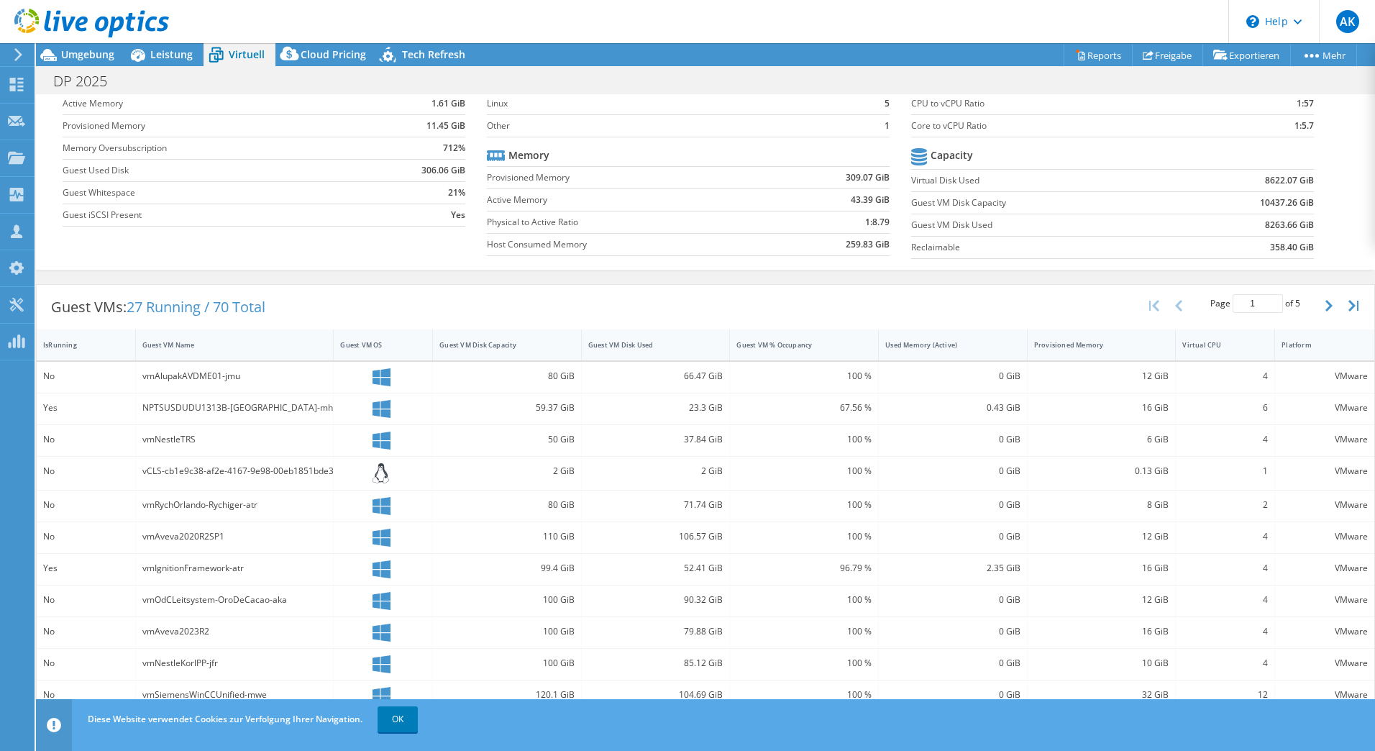
scroll to position [0, 0]
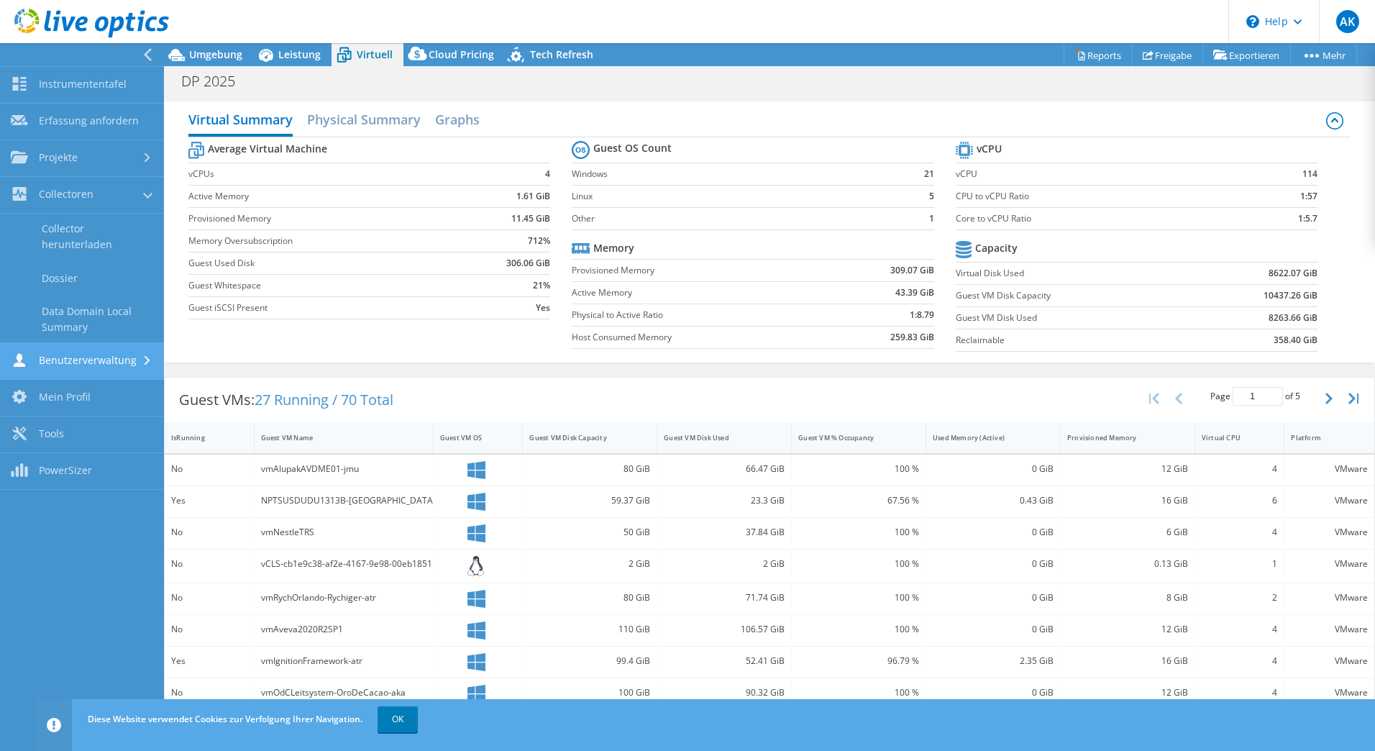
click at [94, 358] on link "Benutzerverwaltung" at bounding box center [82, 361] width 164 height 37
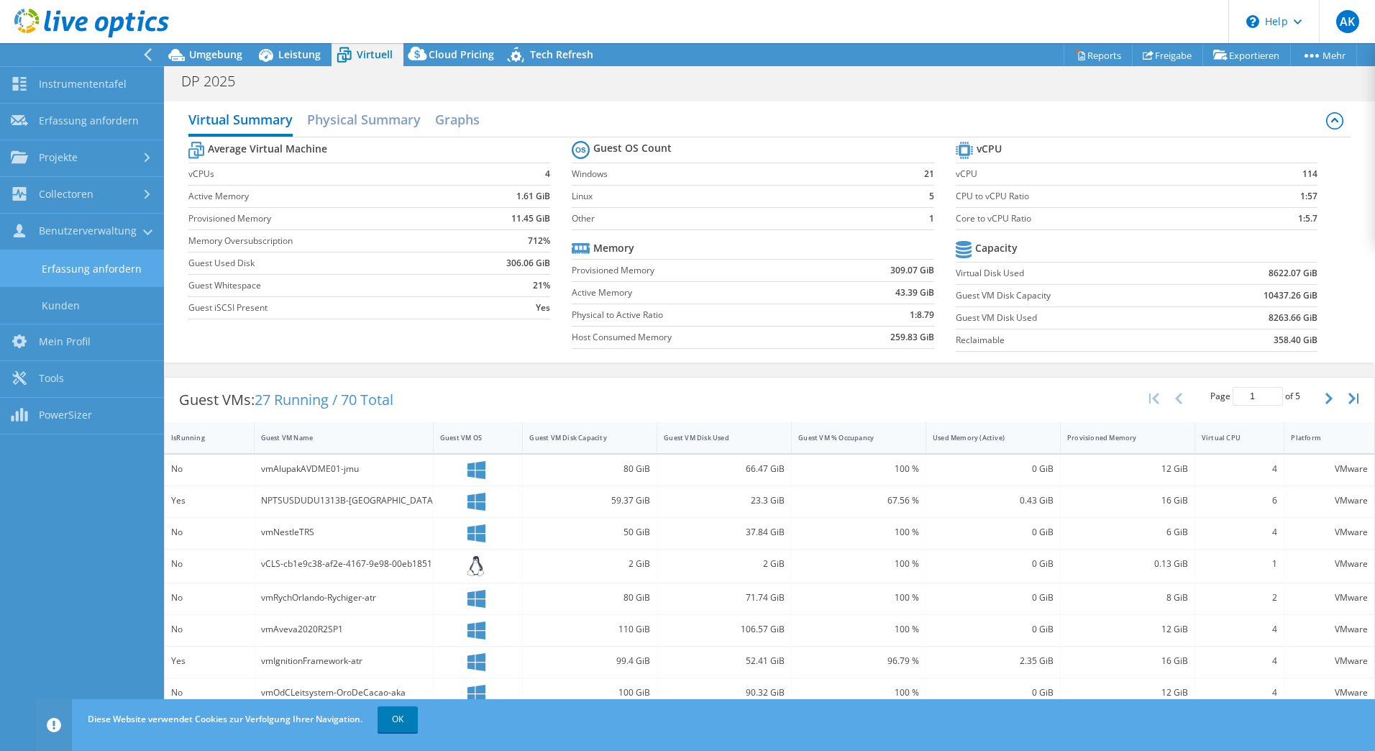
click at [89, 265] on link "Erfassung anfordern" at bounding box center [82, 268] width 164 height 37
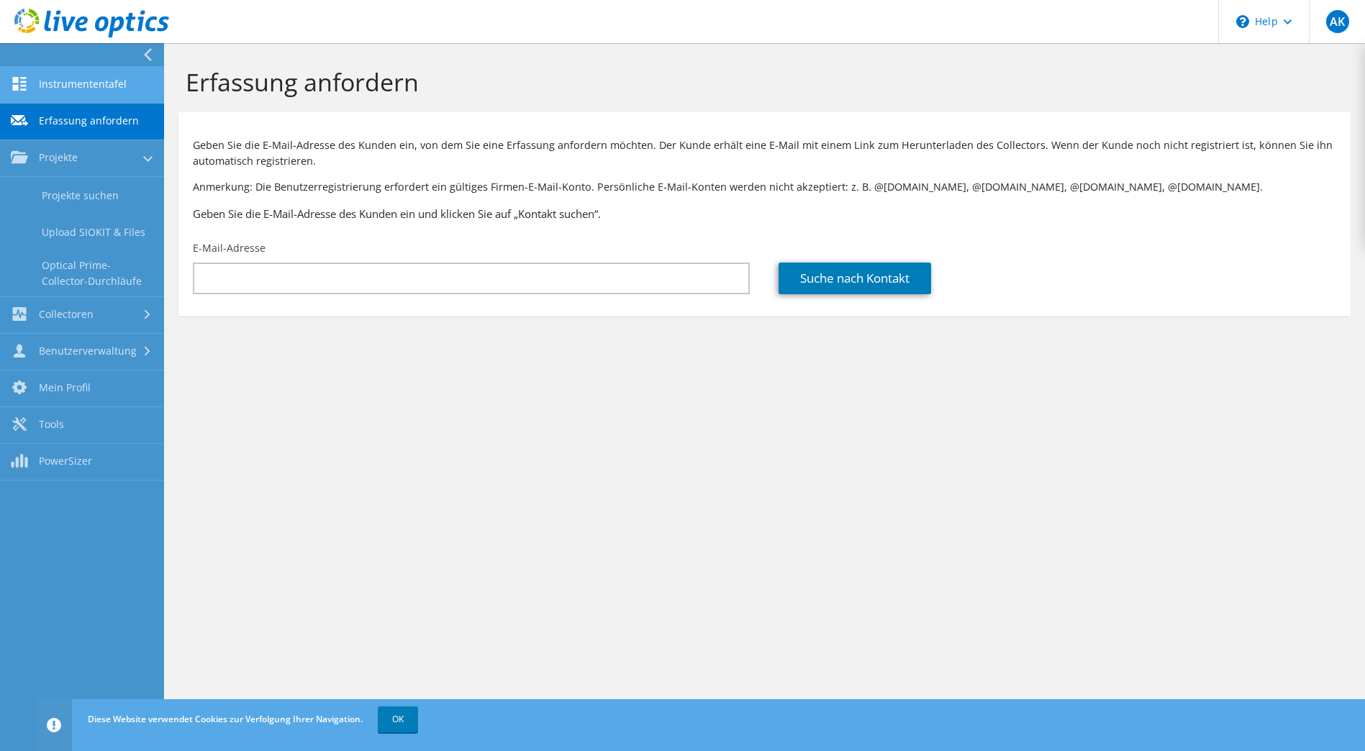
click at [67, 89] on link "Instrumententafel" at bounding box center [82, 85] width 164 height 37
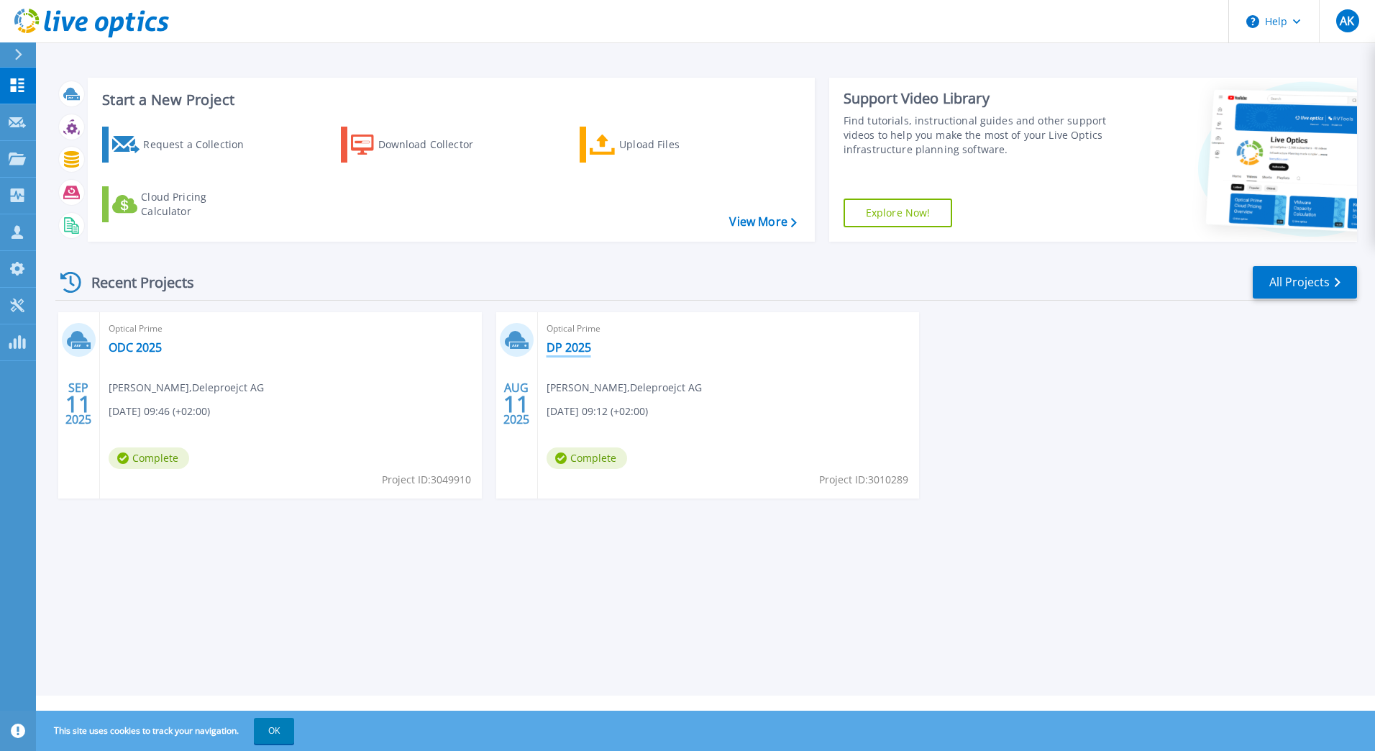
click at [571, 351] on link "DP 2025" at bounding box center [569, 347] width 45 height 14
